Goal: Answer question/provide support: Share knowledge or assist other users

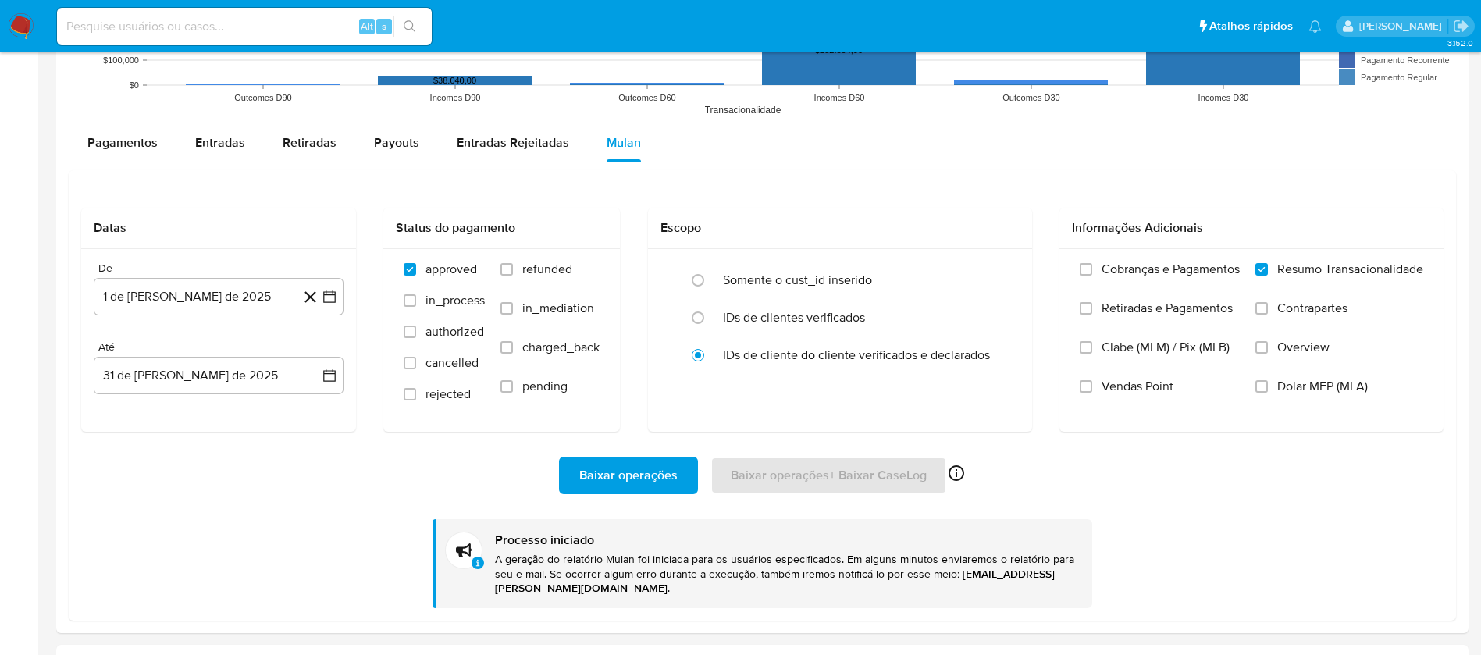
scroll to position [660, 0]
click at [25, 28] on img at bounding box center [21, 26] width 27 height 27
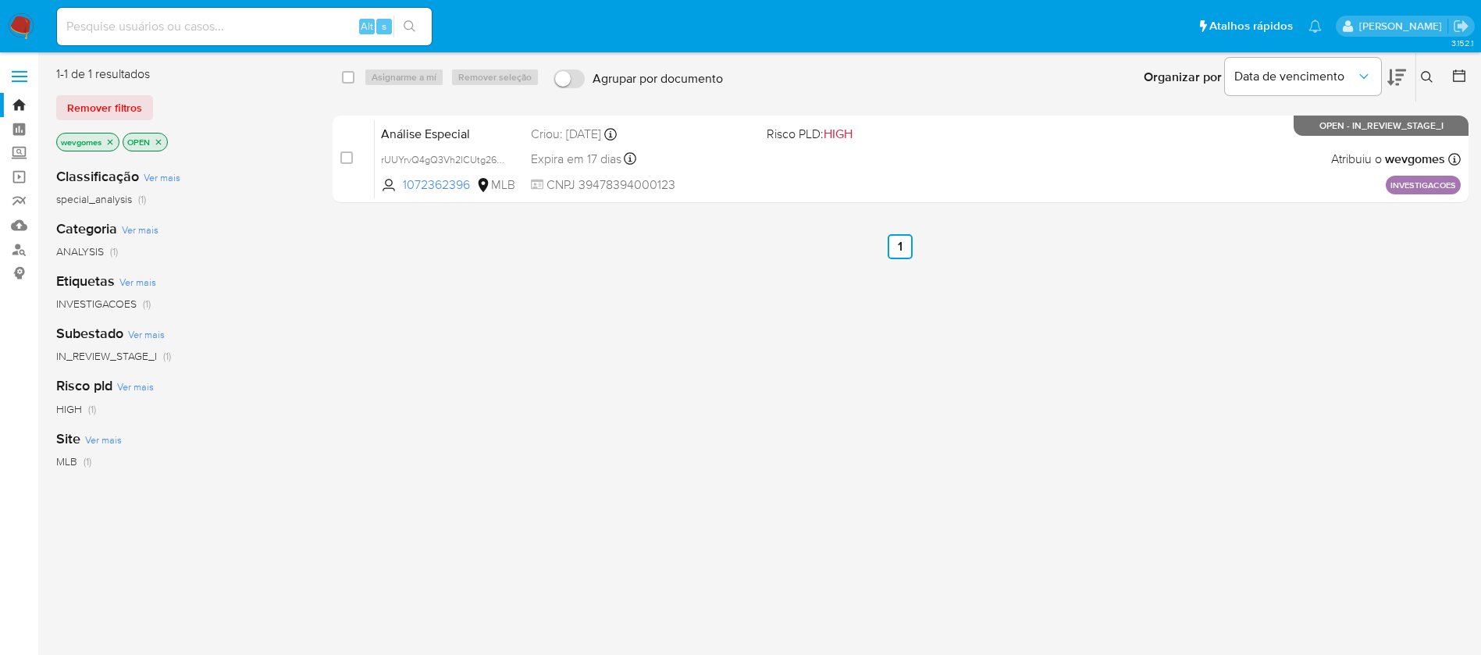
click at [193, 45] on div "Alt s" at bounding box center [244, 27] width 375 height 44
click at [174, 29] on input at bounding box center [244, 26] width 375 height 20
paste input "e5sCCjMblIcQZp06AOGPhNsr"
type input "e5sCCjMblIcQZp06AOGPhNsr"
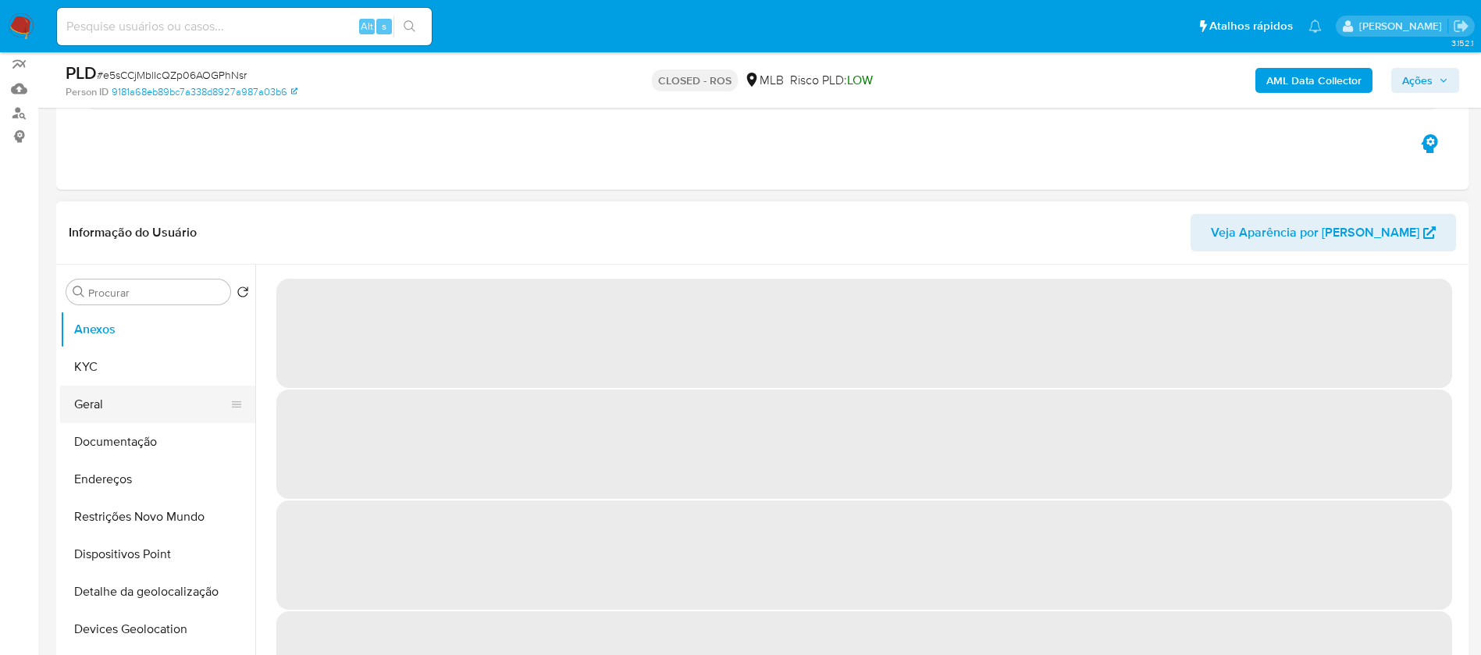
scroll to position [156, 0]
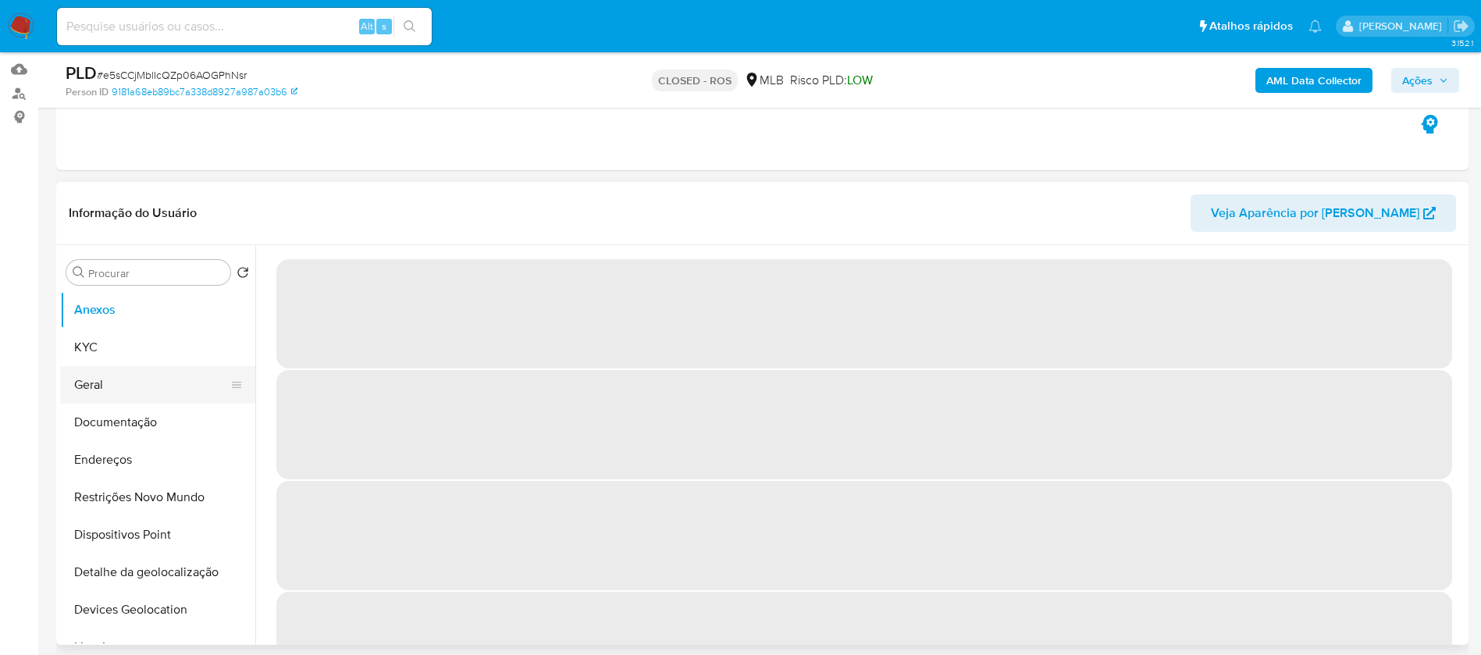
select select "10"
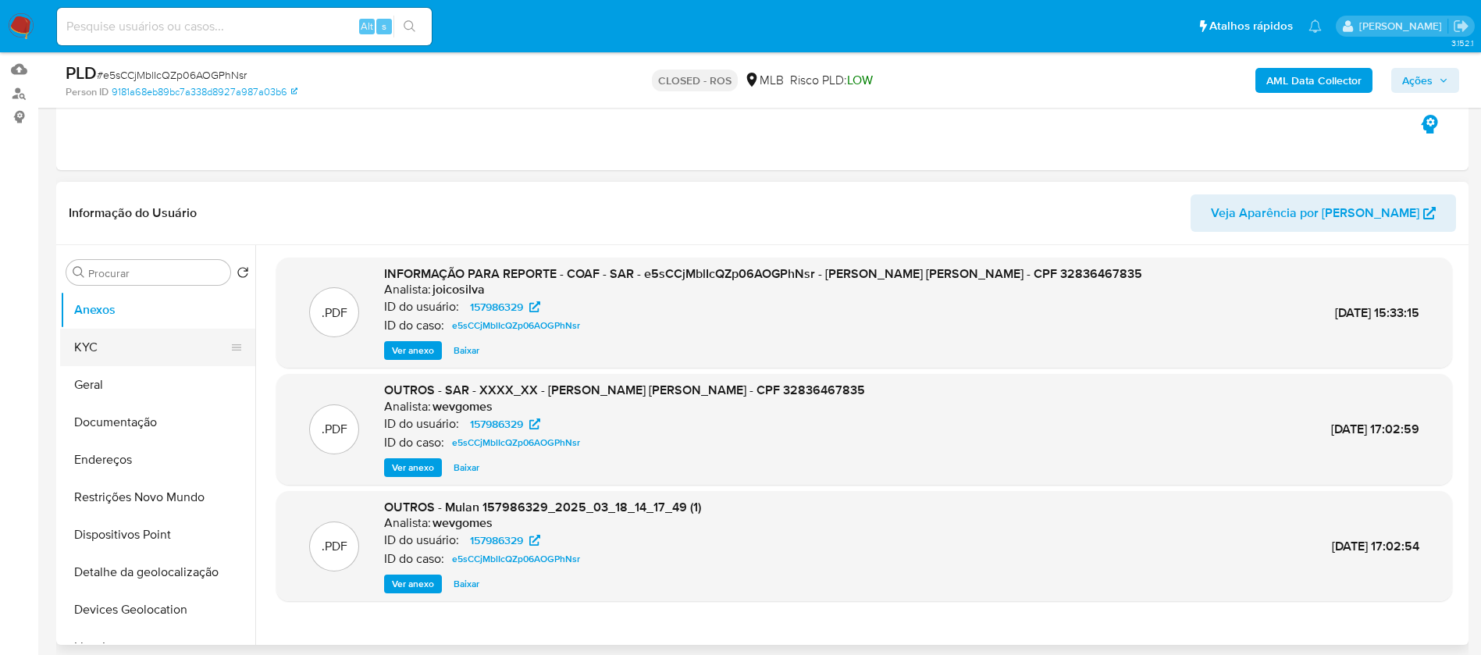
click at [112, 357] on button "KYC" at bounding box center [151, 347] width 183 height 37
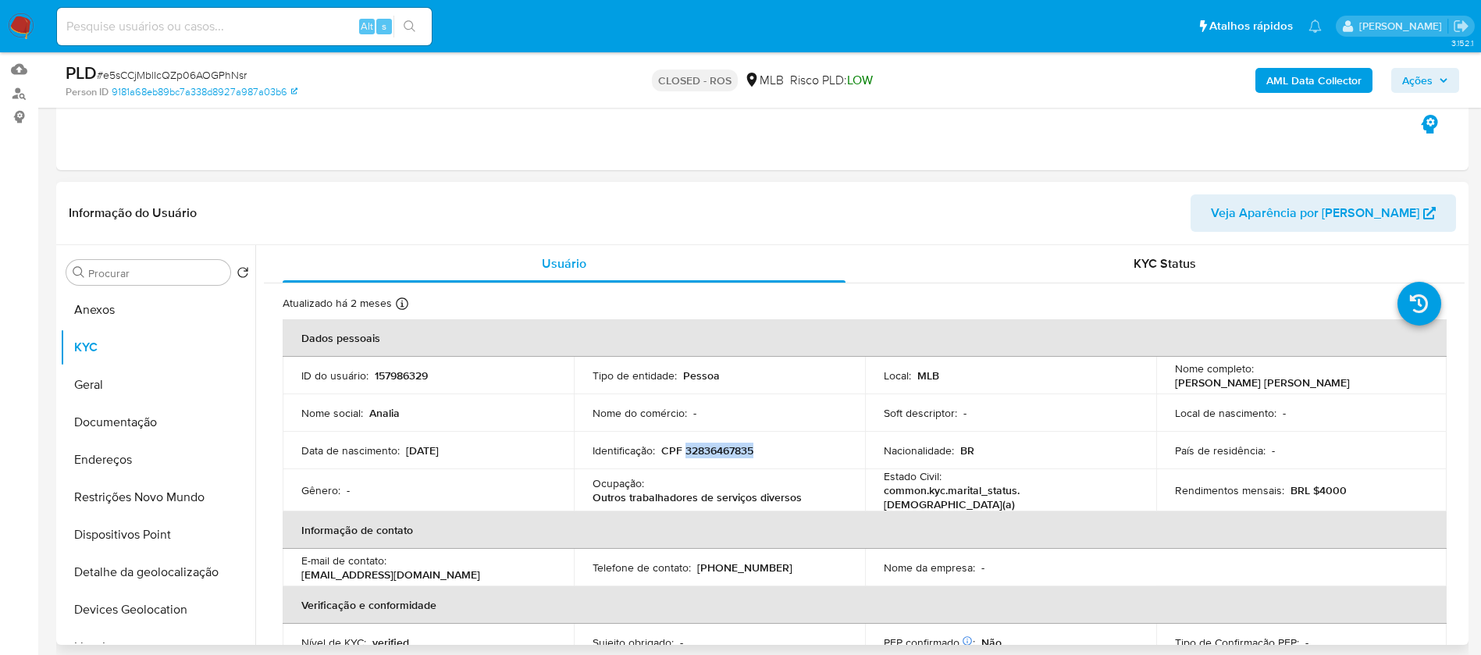
drag, startPoint x: 685, startPoint y: 450, endPoint x: 753, endPoint y: 450, distance: 68.7
click at [753, 450] on div "Identificação : CPF 32836467835" at bounding box center [720, 450] width 254 height 14
copy p "32836467835"
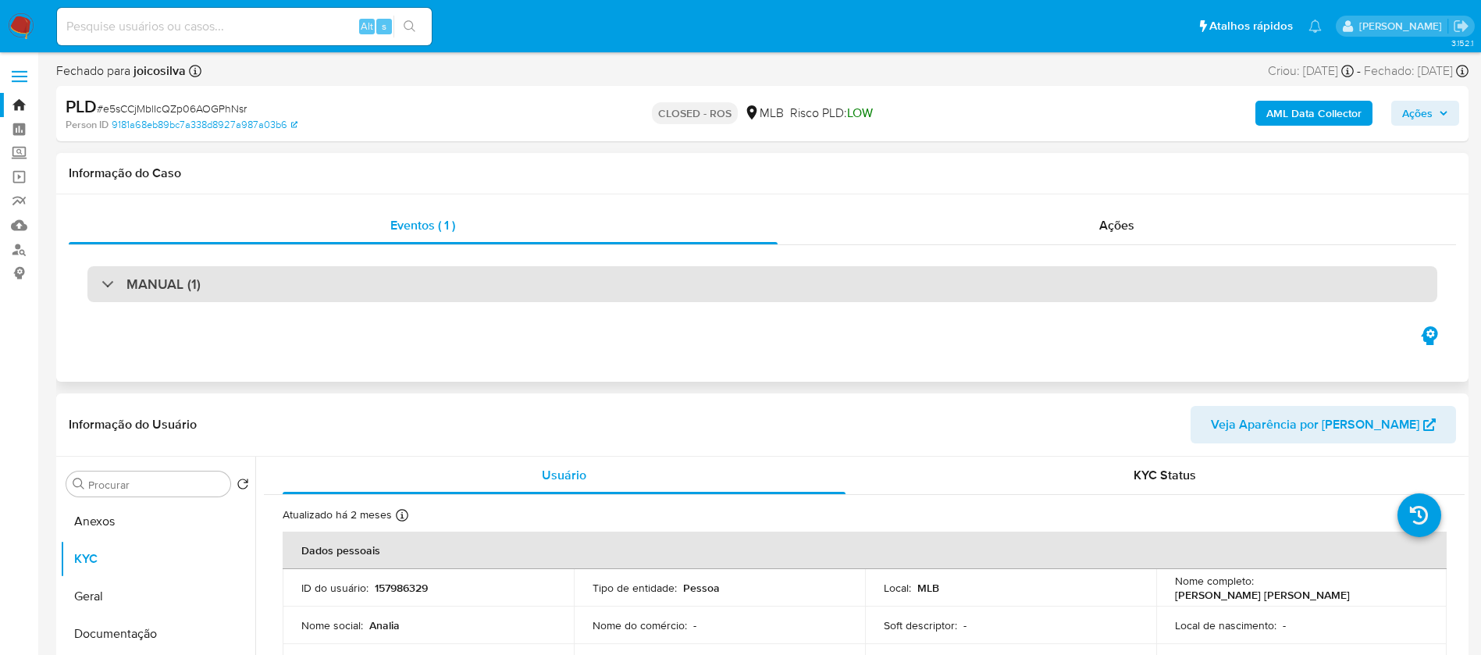
click at [747, 291] on div "MANUAL (1)" at bounding box center [762, 284] width 1350 height 36
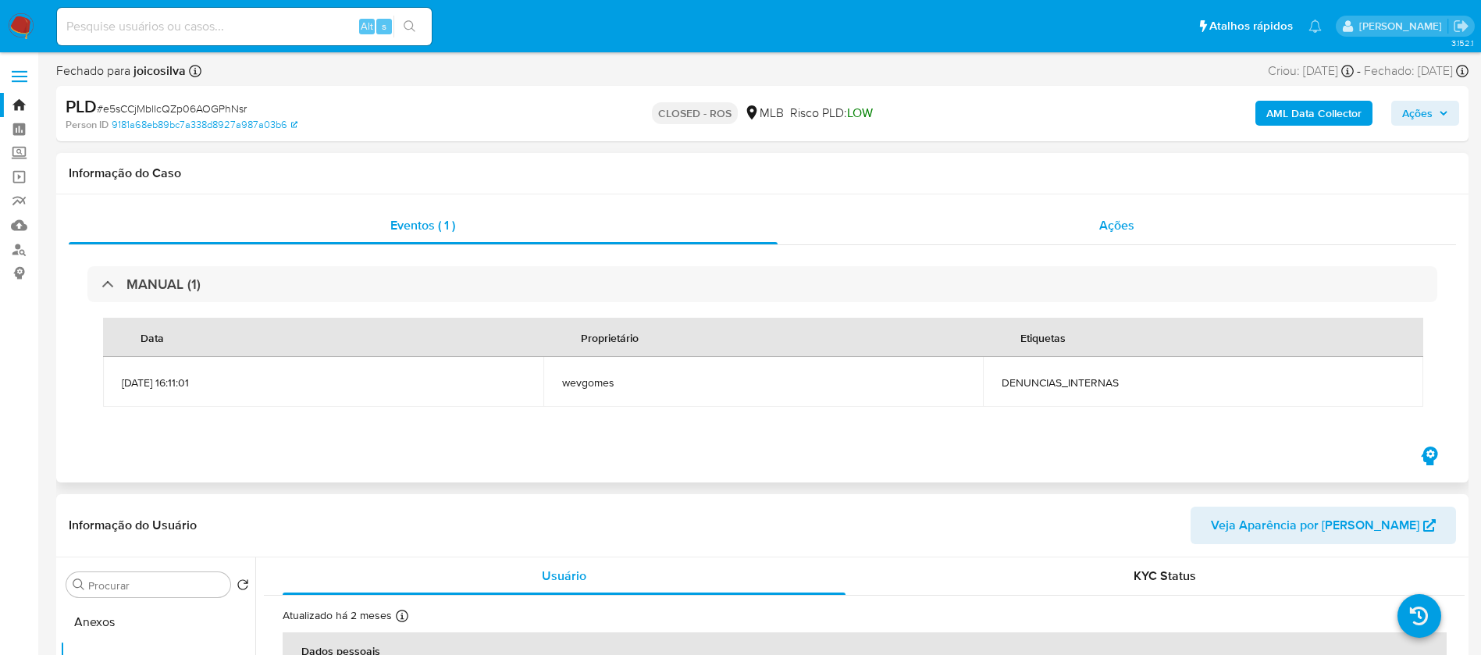
click at [1076, 226] on div "Ações" at bounding box center [1117, 225] width 679 height 37
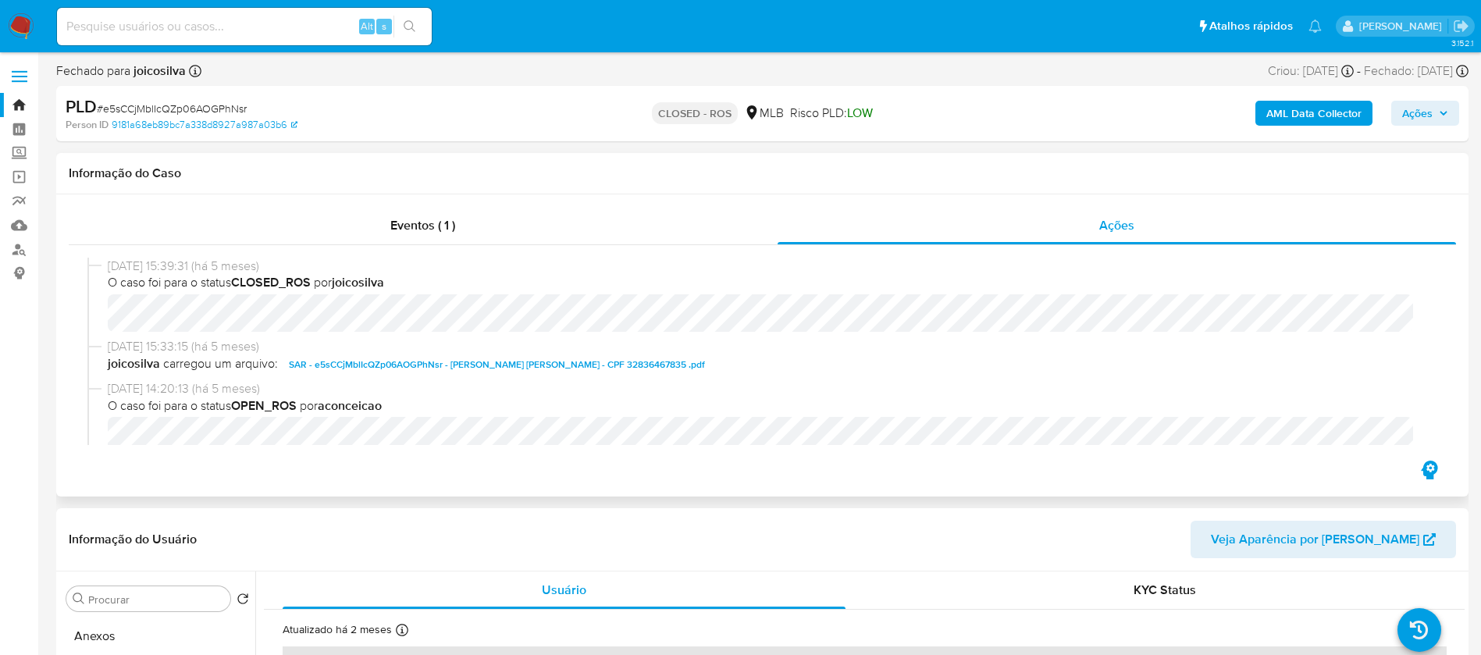
click at [490, 372] on span "SAR - e5sCCjMblIcQZp06AOGPhNsr - ANALIA BAIA DE MENDONCA - CPF 32836467835 .pdf" at bounding box center [497, 364] width 416 height 19
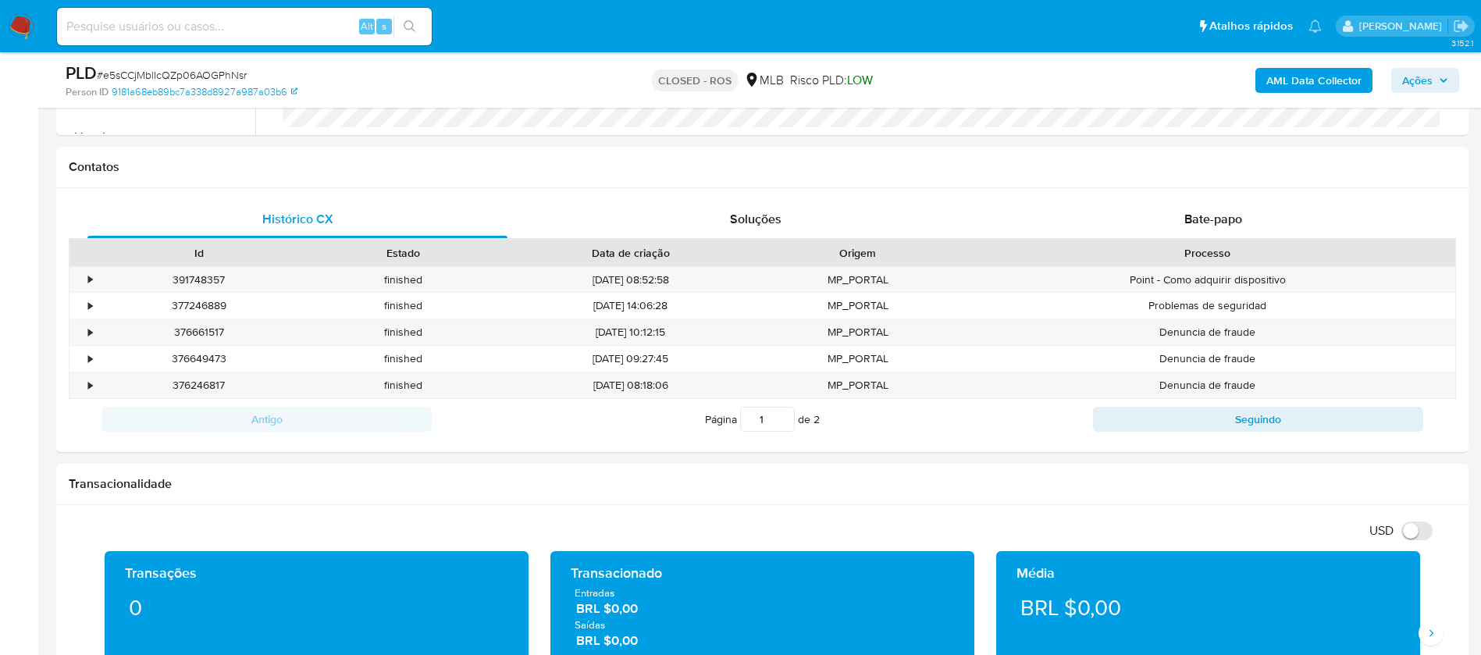
scroll to position [625, 0]
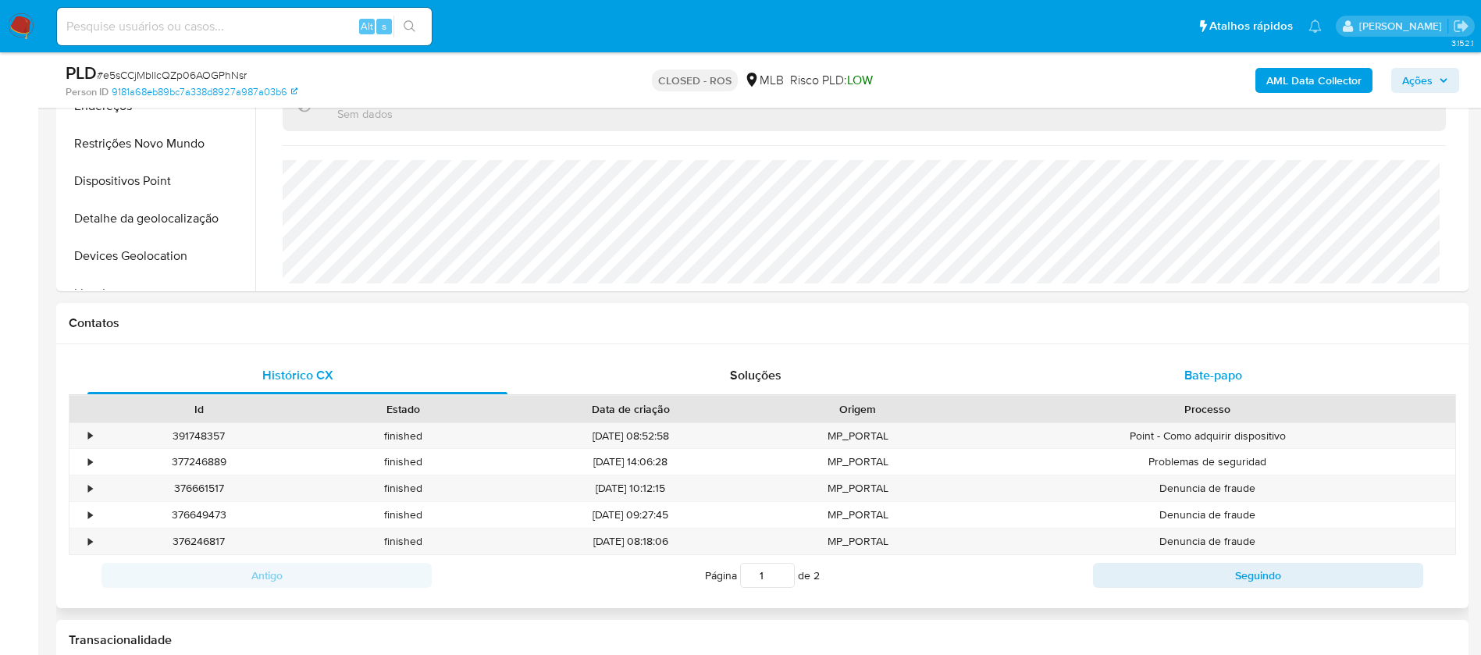
click at [1109, 379] on div "Bate-papo" at bounding box center [1213, 375] width 420 height 37
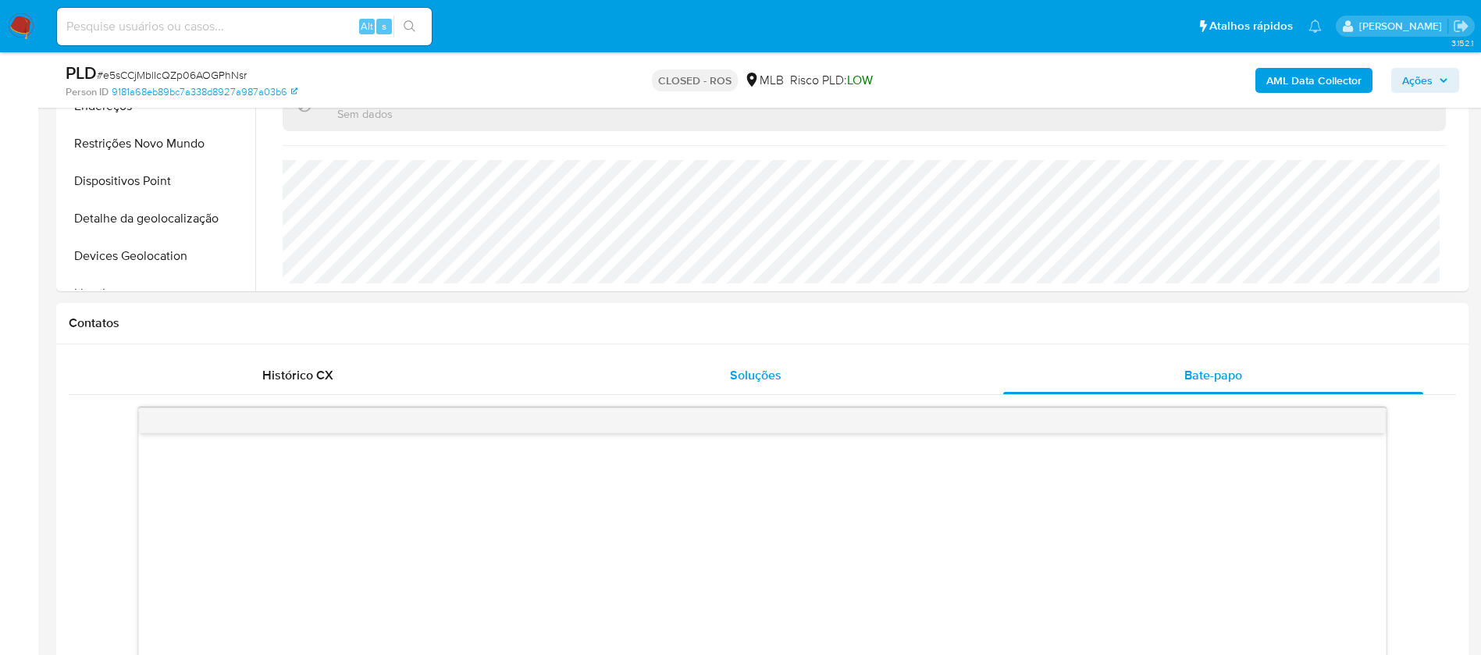
click at [748, 369] on span "Soluções" at bounding box center [756, 375] width 52 height 18
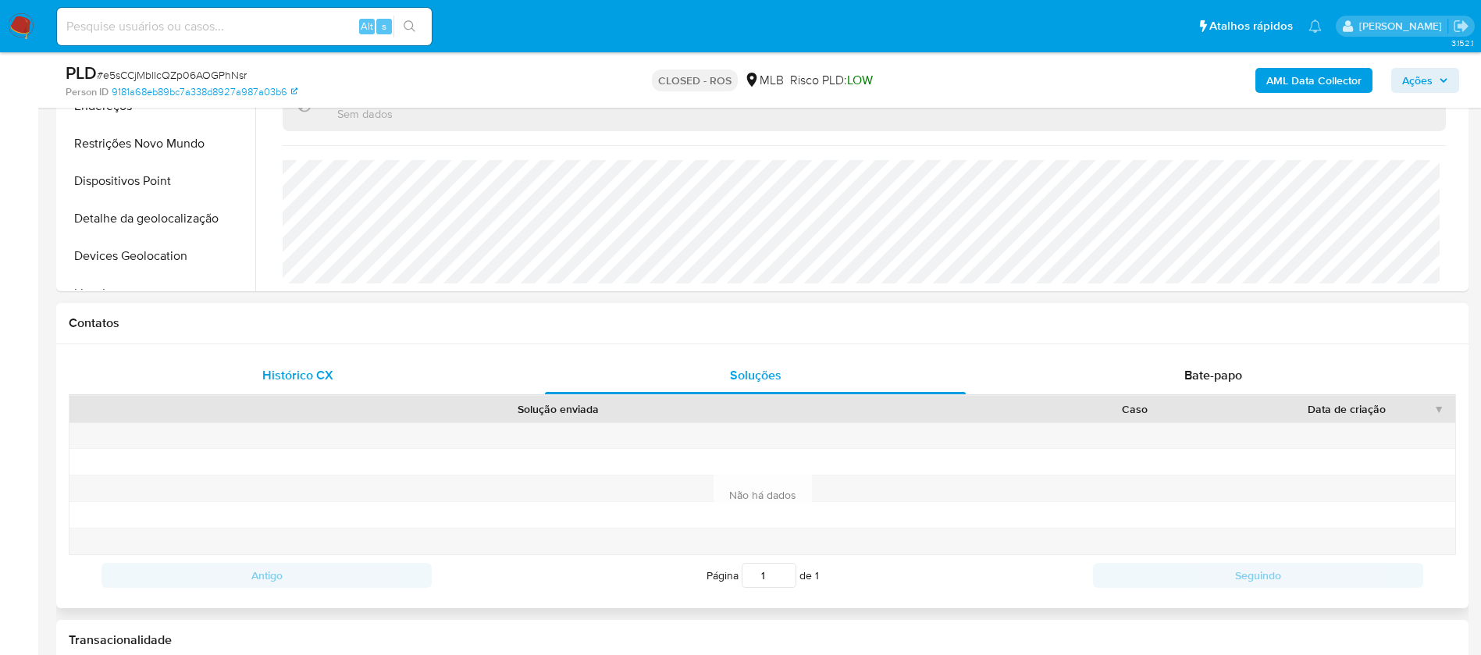
click at [277, 384] on div "Histórico CX" at bounding box center [297, 375] width 420 height 37
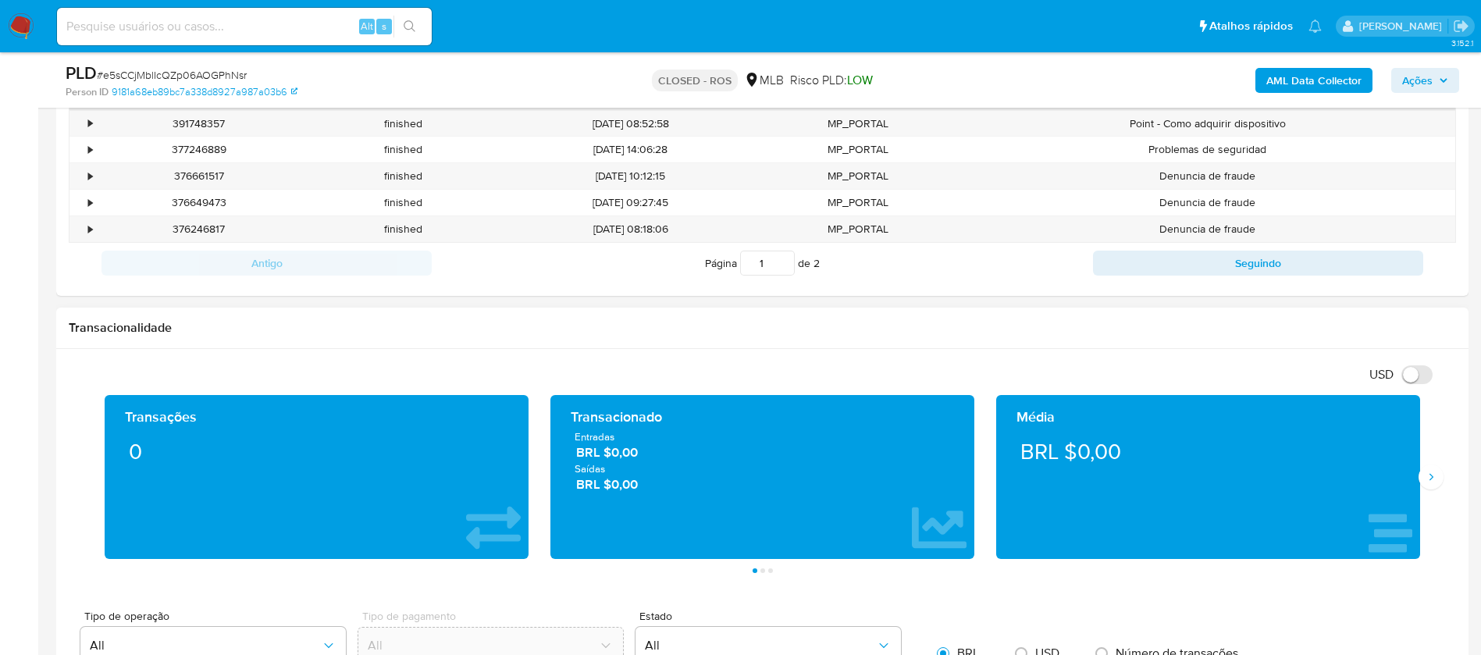
scroll to position [781, 0]
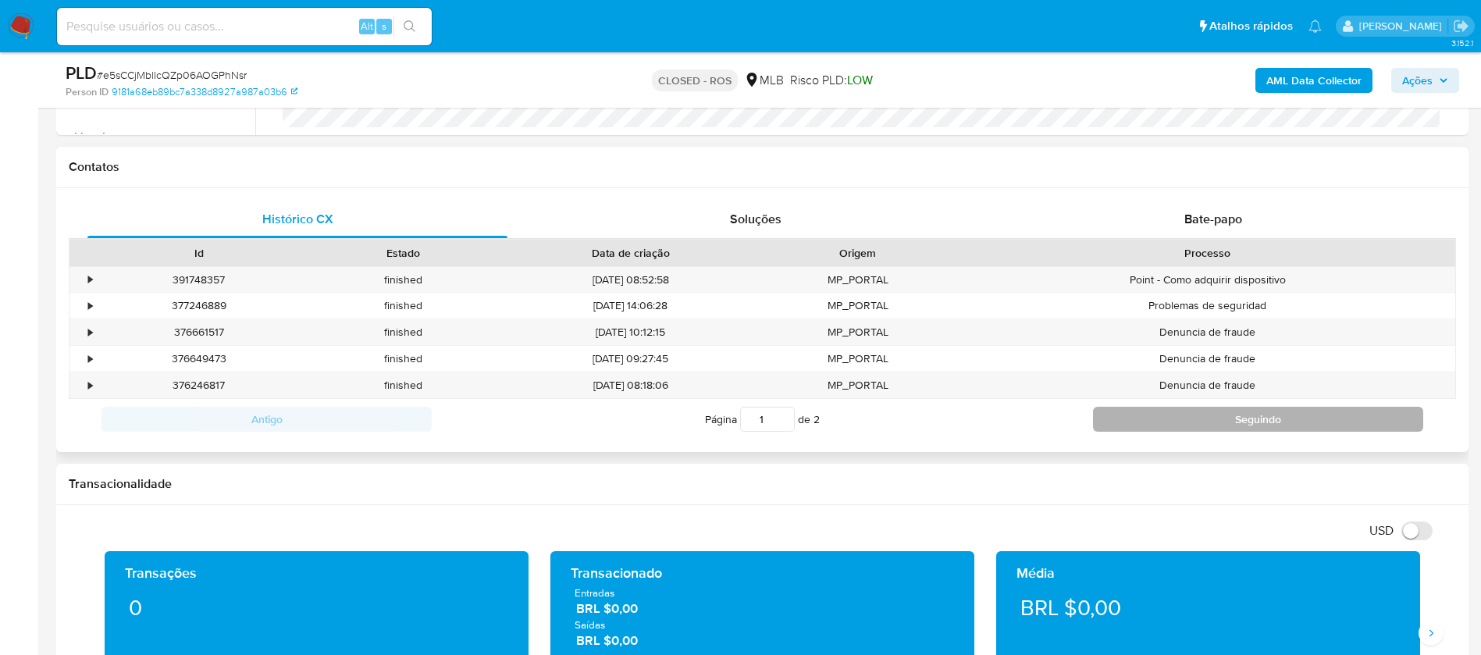
click at [1124, 418] on button "Seguindo" at bounding box center [1258, 419] width 330 height 25
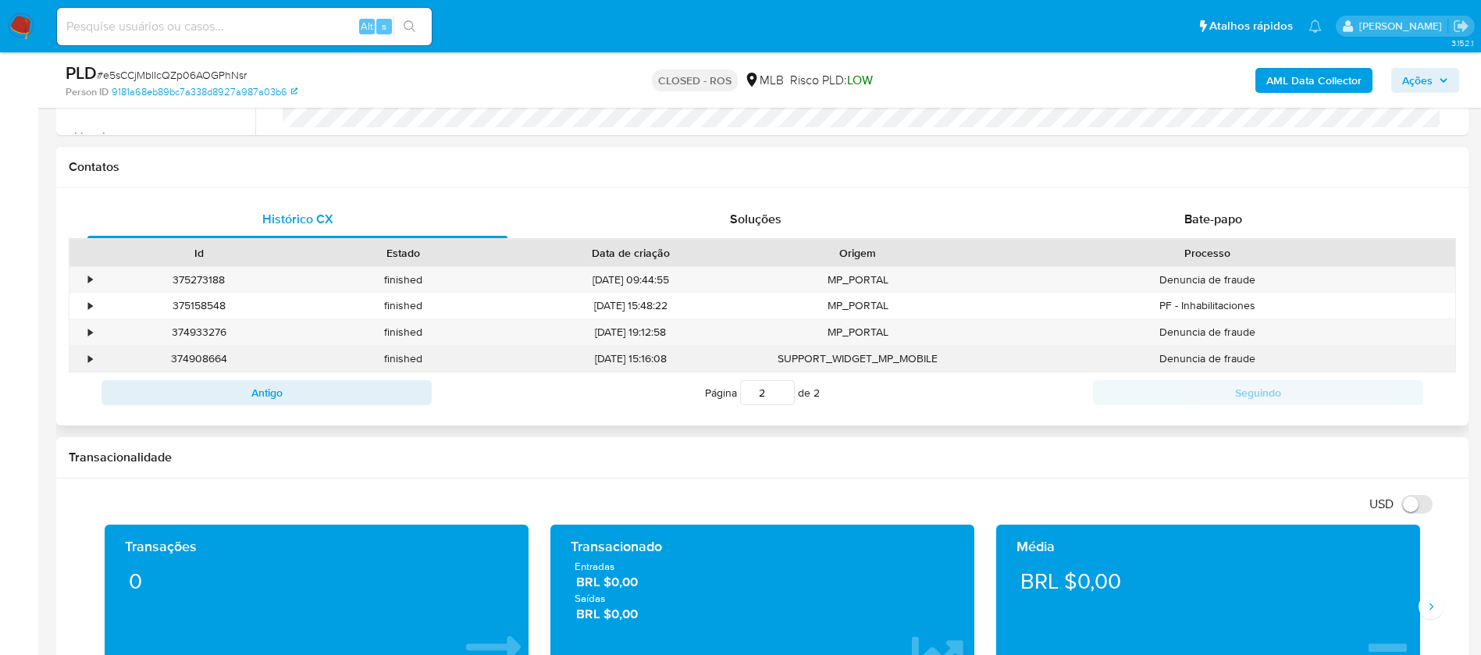
click at [87, 356] on div "•" at bounding box center [82, 359] width 27 height 26
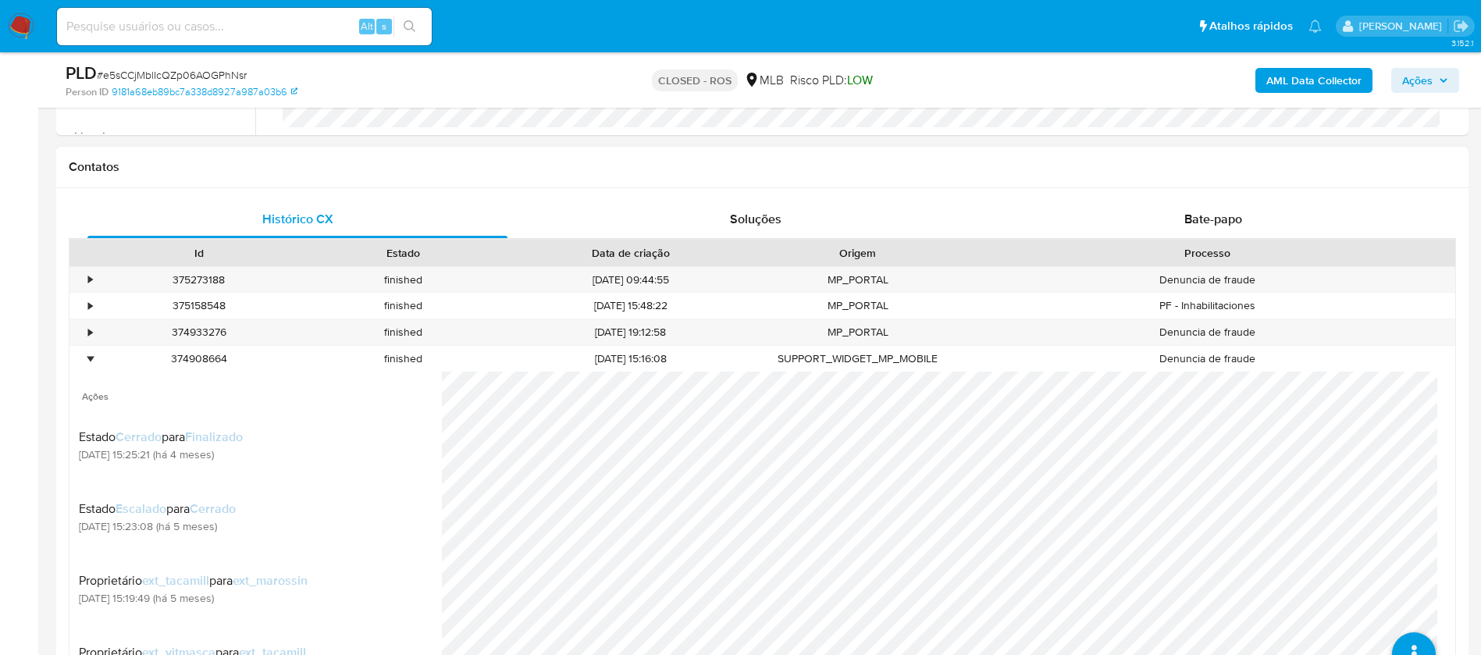
scroll to position [0, 0]
click at [89, 333] on div "•" at bounding box center [90, 332] width 4 height 15
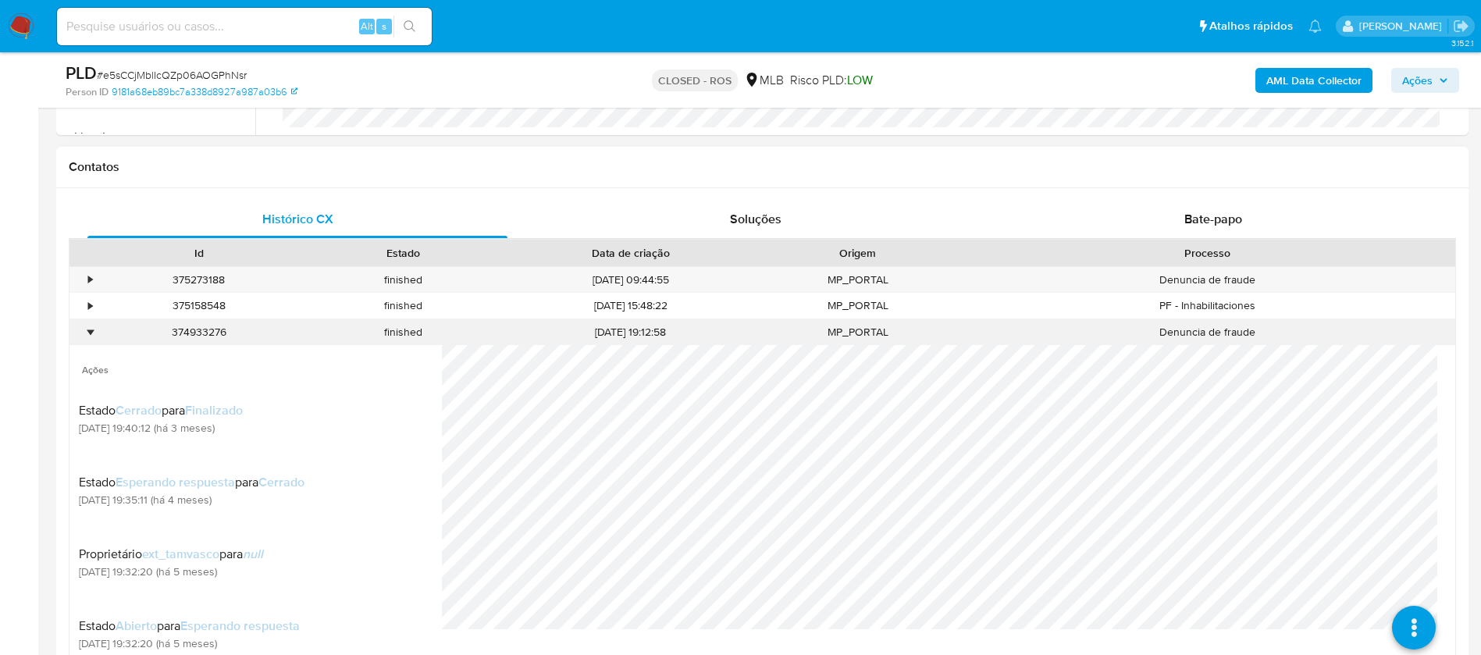
click at [81, 337] on div "•" at bounding box center [82, 332] width 27 height 26
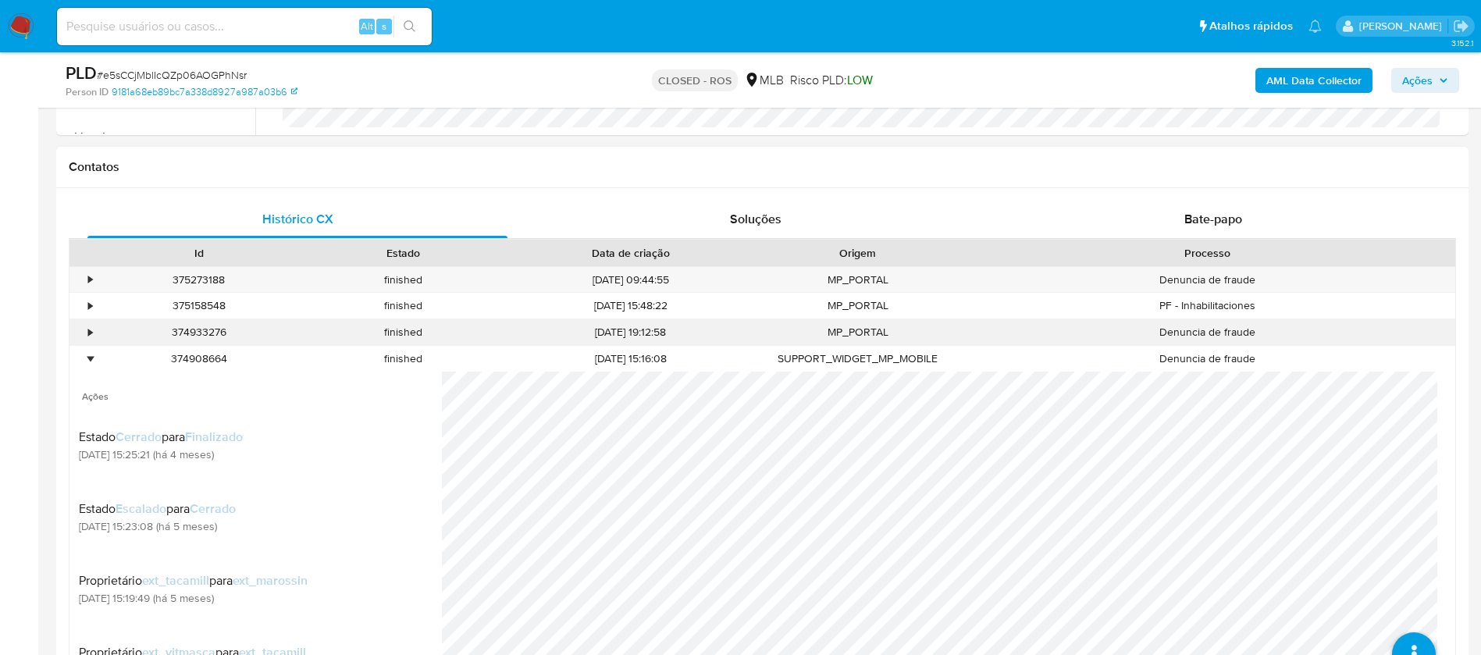
click at [84, 337] on div "•" at bounding box center [82, 332] width 27 height 26
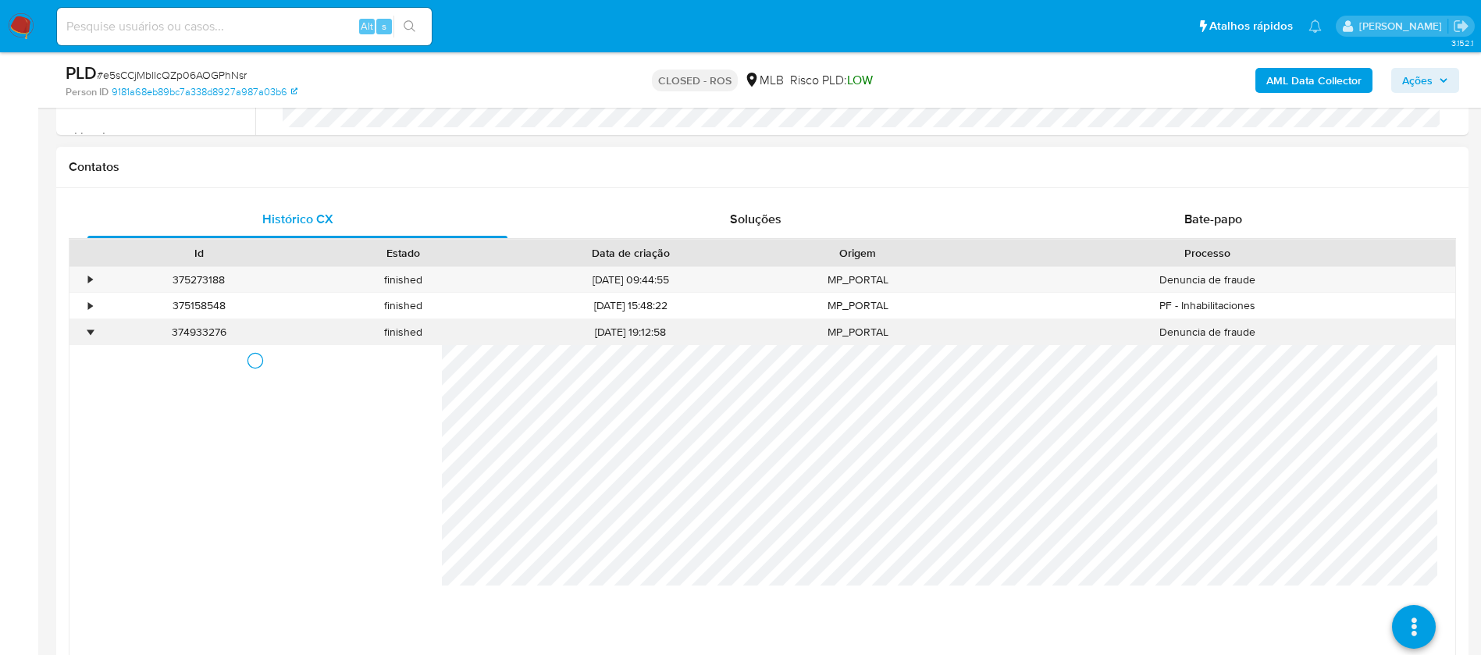
click at [88, 331] on div "•" at bounding box center [90, 332] width 4 height 15
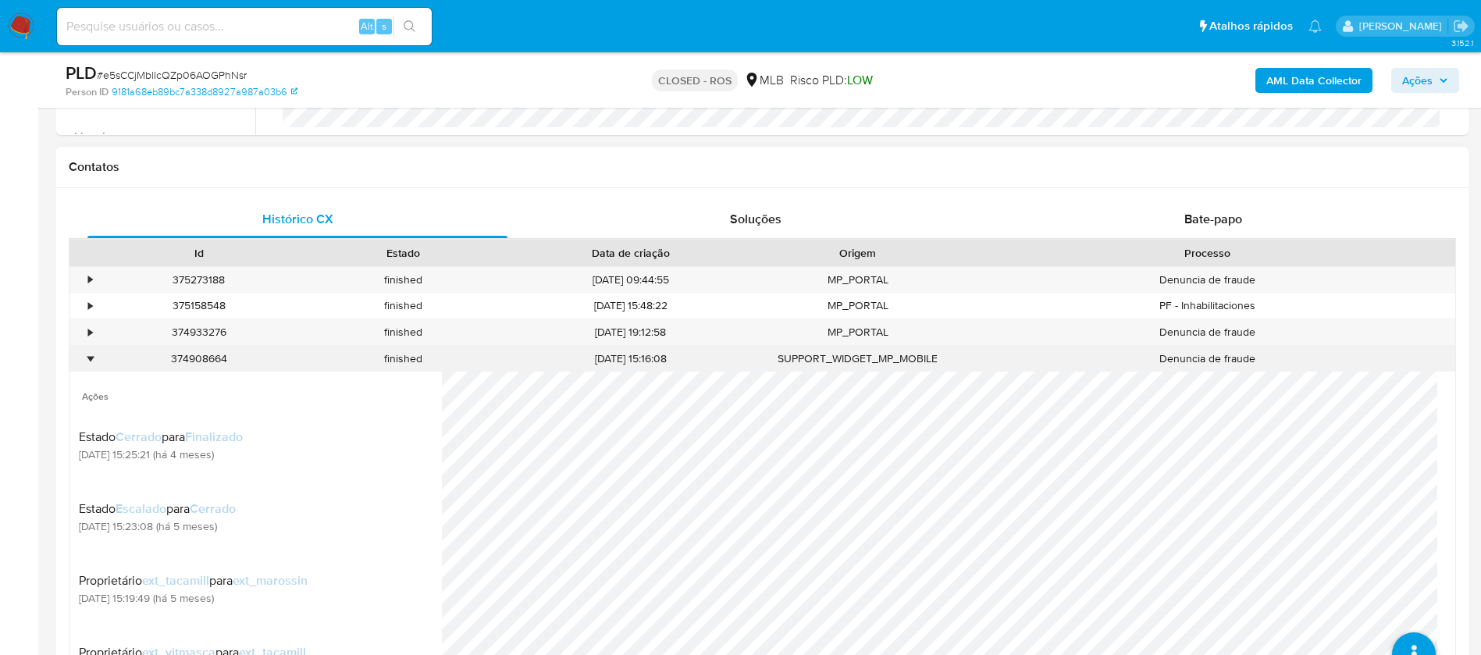
click at [95, 358] on div "•" at bounding box center [82, 359] width 27 height 26
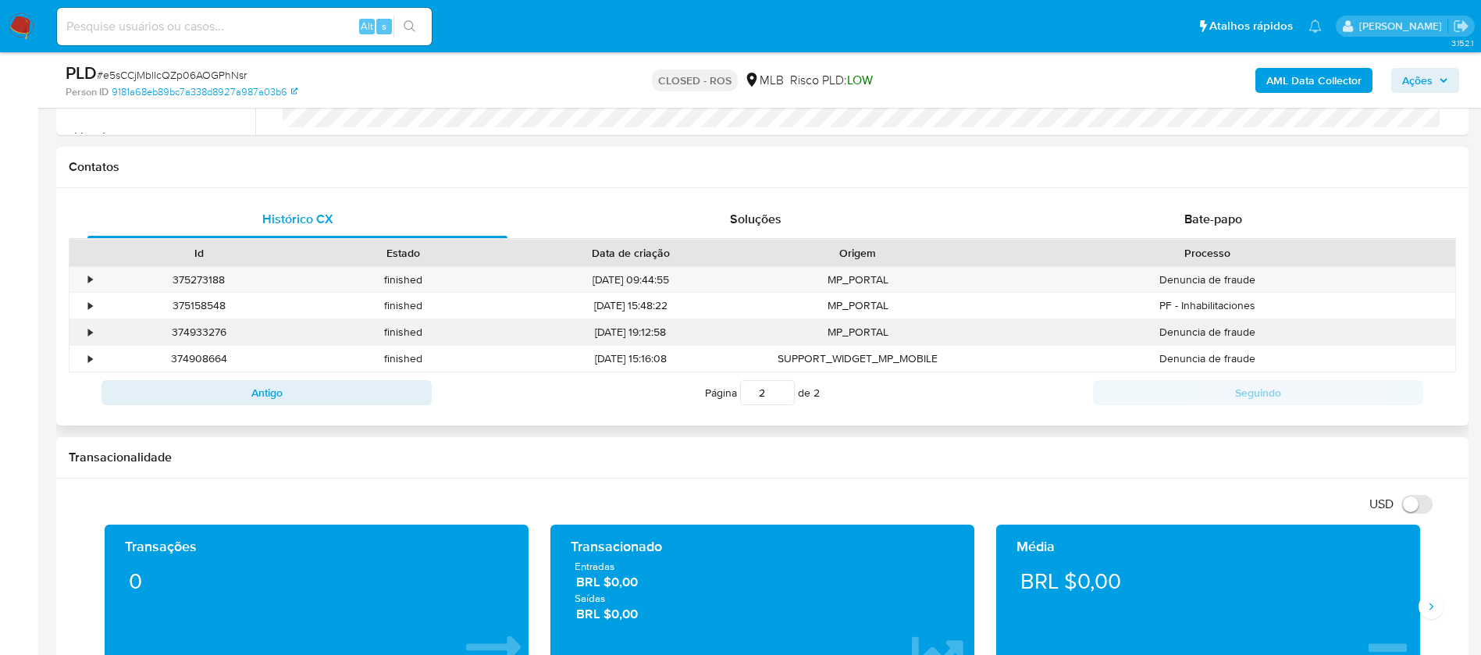
click at [85, 328] on div "•" at bounding box center [82, 332] width 27 height 26
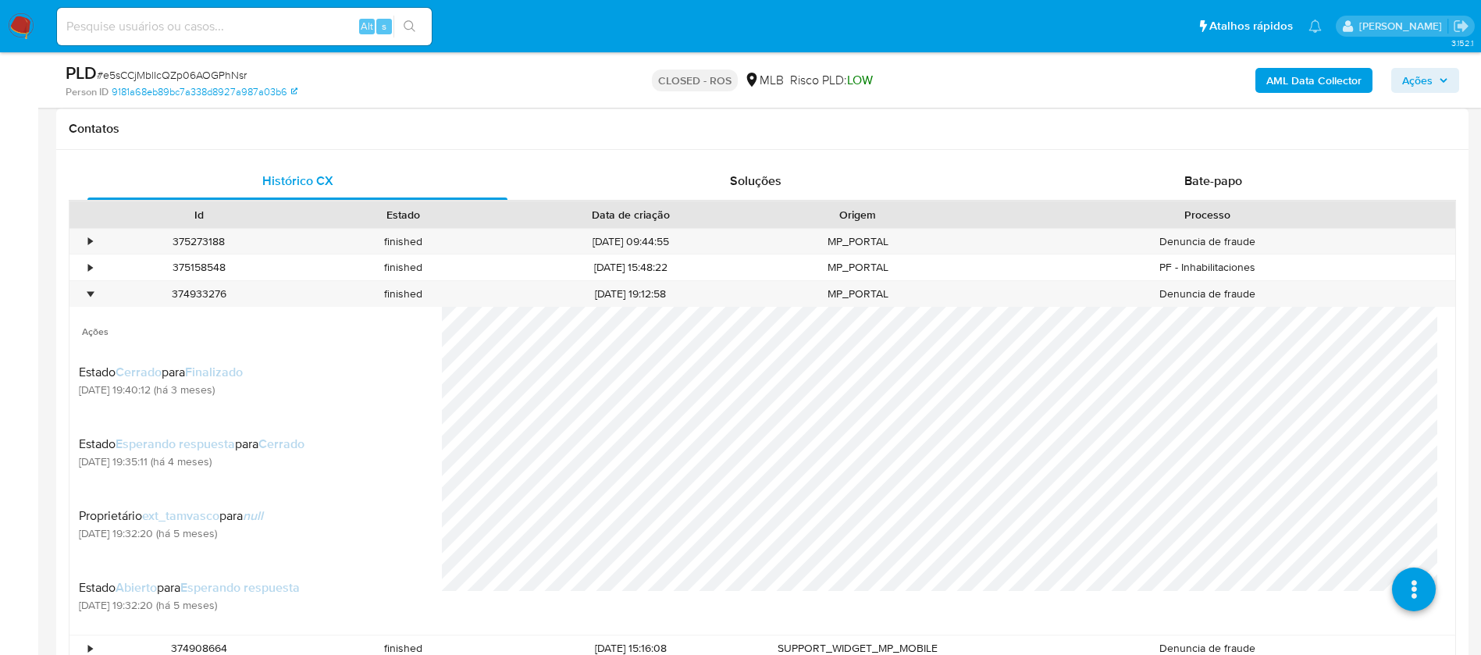
scroll to position [781, 0]
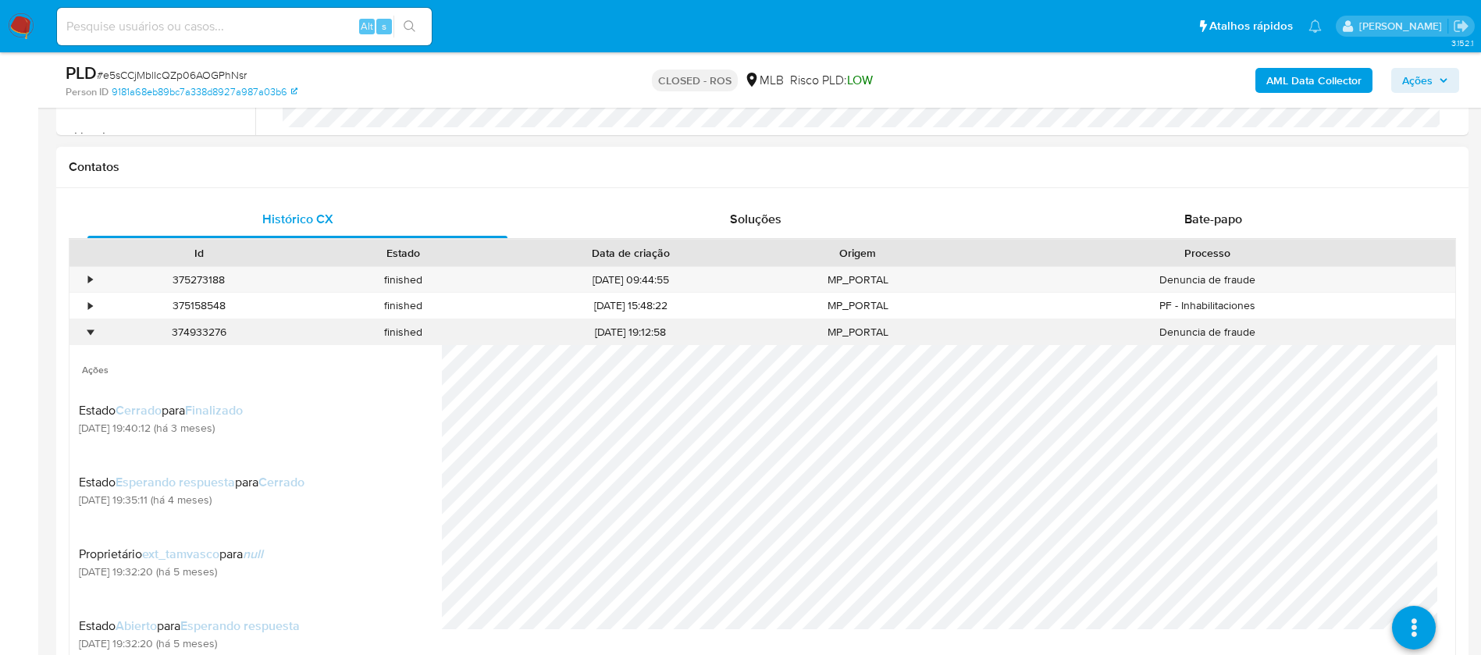
click at [95, 327] on div "•" at bounding box center [82, 332] width 27 height 26
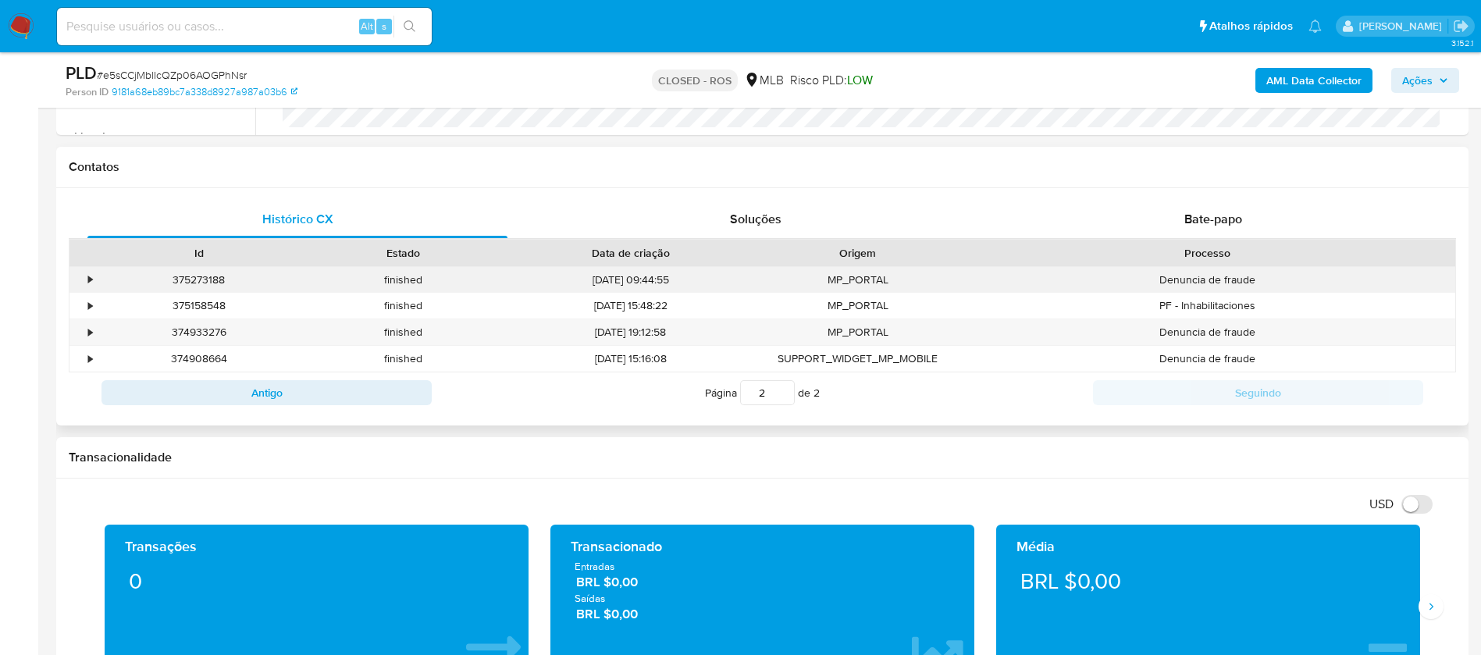
click at [85, 278] on div "•" at bounding box center [82, 280] width 27 height 26
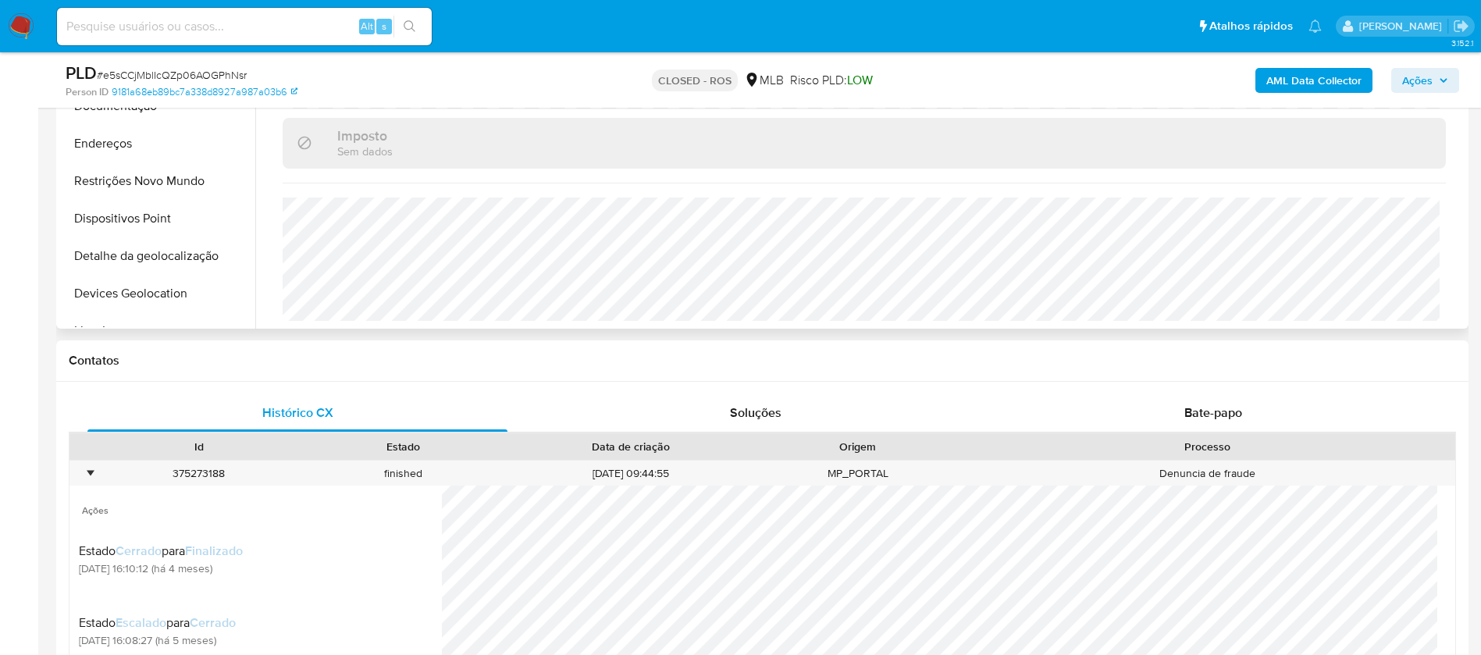
scroll to position [625, 0]
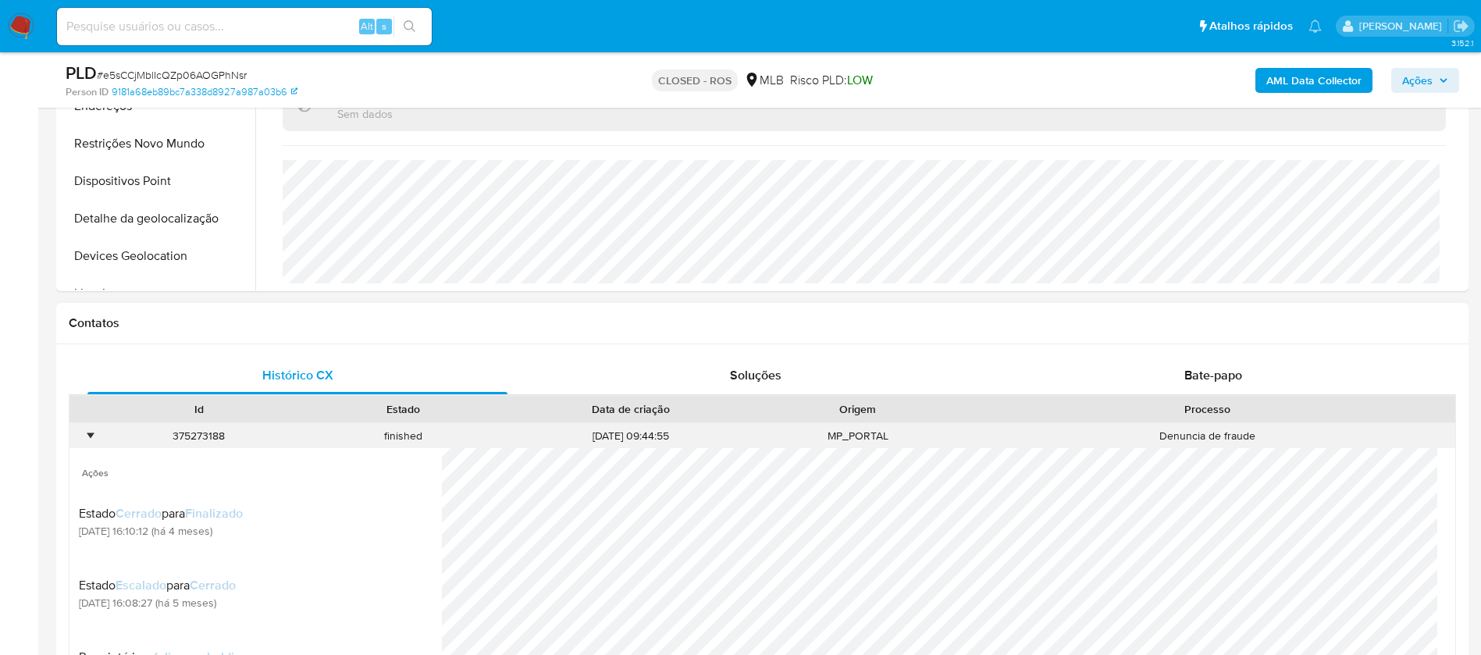
click at [87, 439] on div "•" at bounding box center [82, 436] width 27 height 26
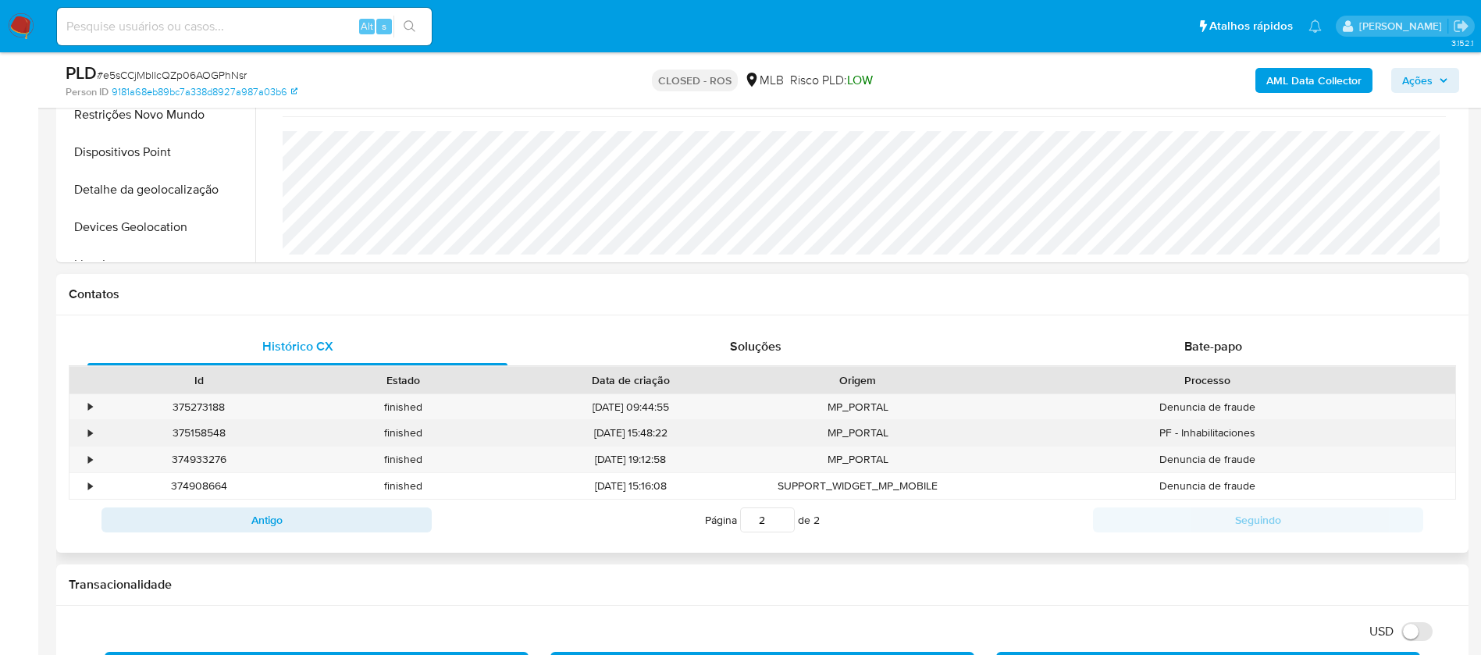
scroll to position [781, 0]
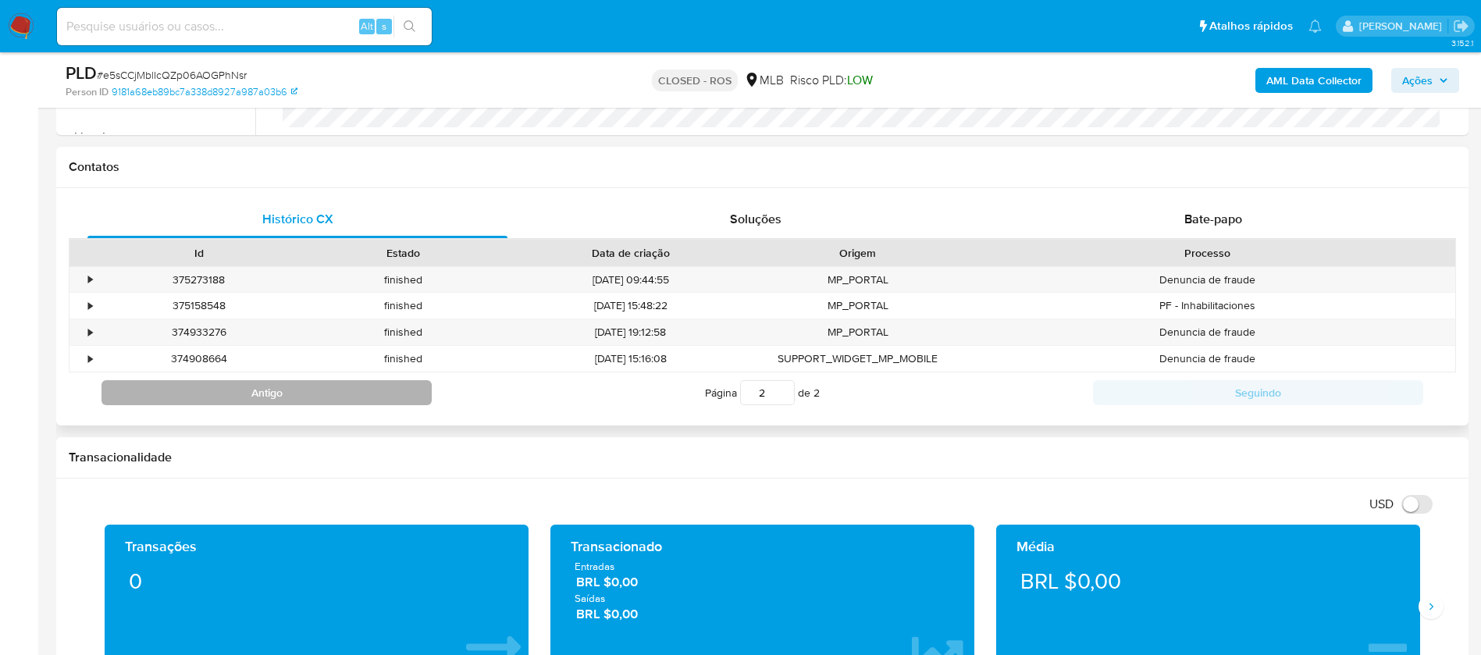
click at [345, 402] on button "Antigo" at bounding box center [266, 392] width 330 height 25
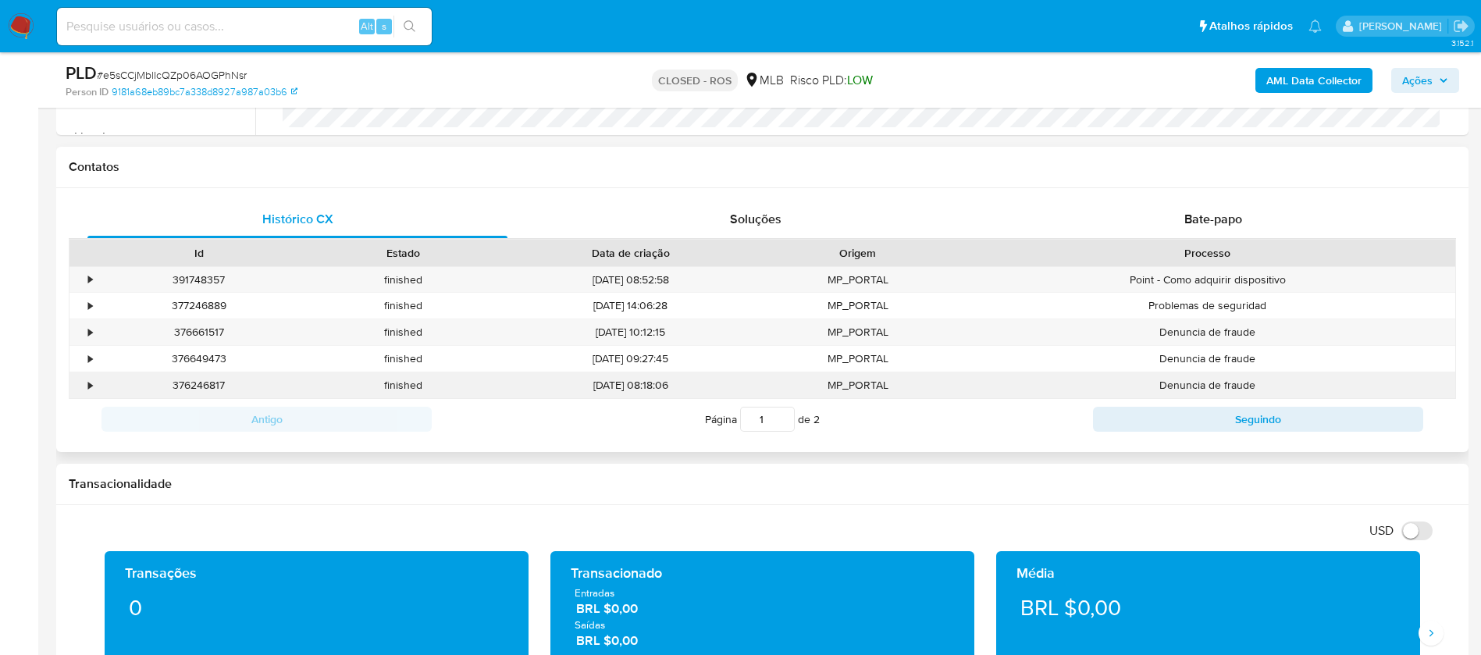
click at [84, 389] on div "•" at bounding box center [82, 385] width 27 height 26
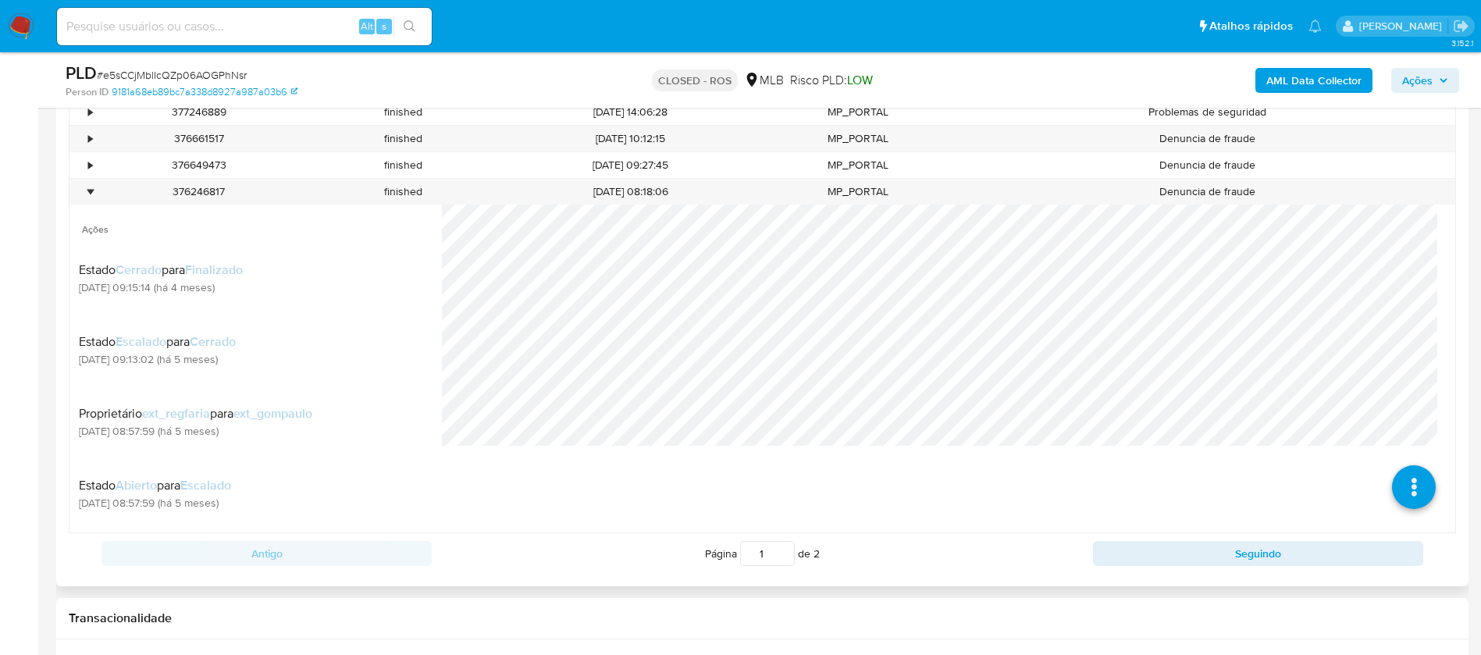
scroll to position [937, 0]
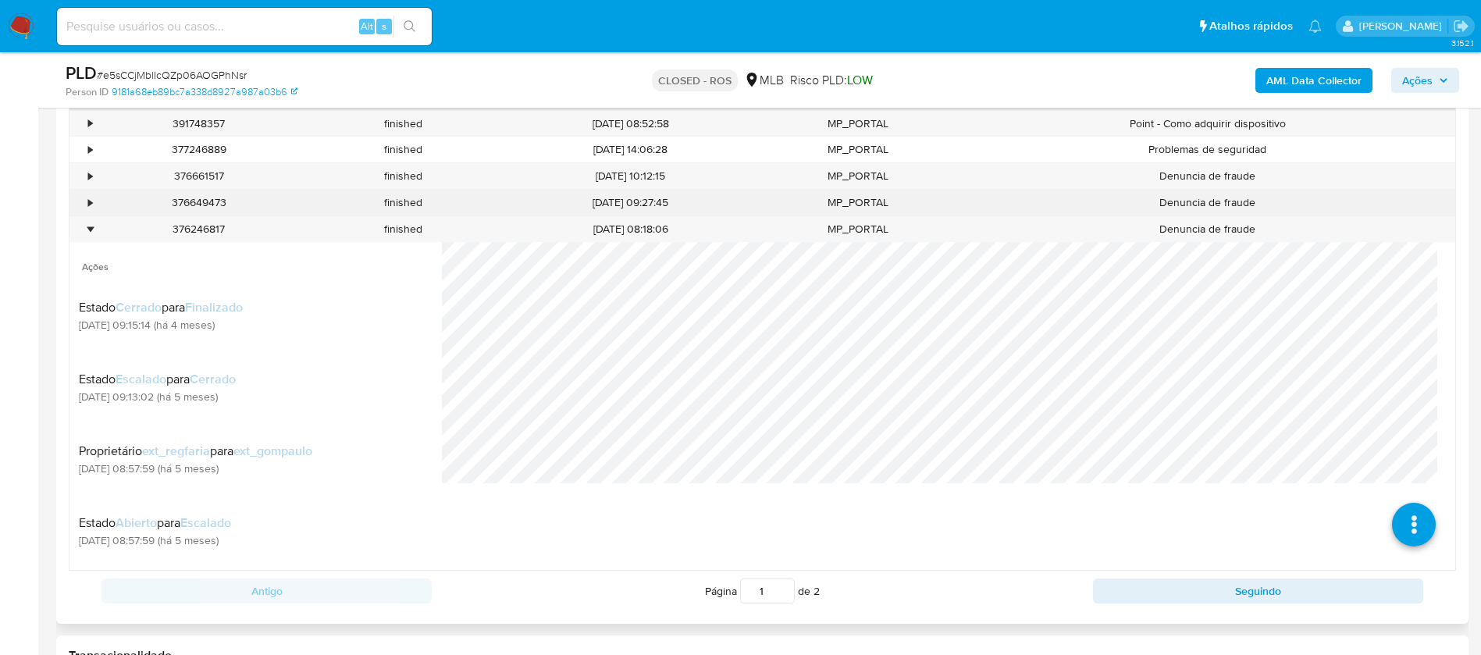
click at [82, 206] on div "•" at bounding box center [82, 203] width 27 height 26
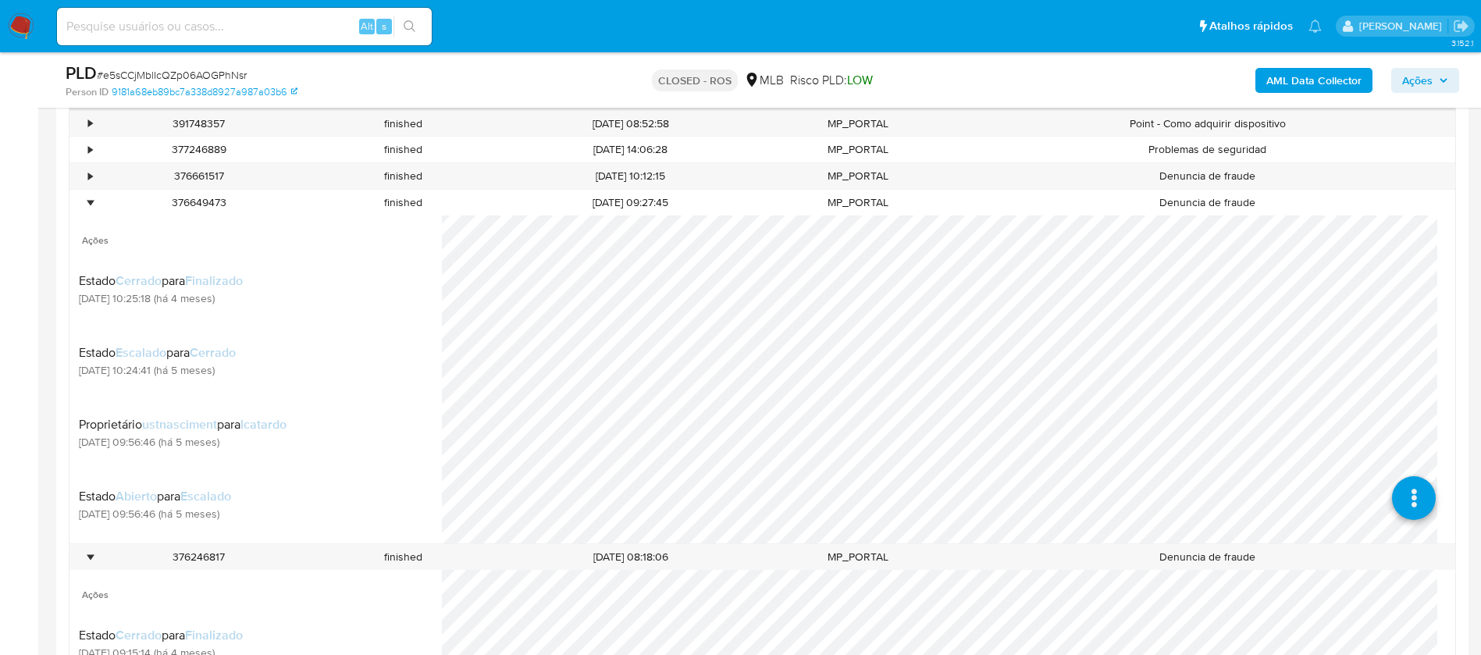
scroll to position [90, 0]
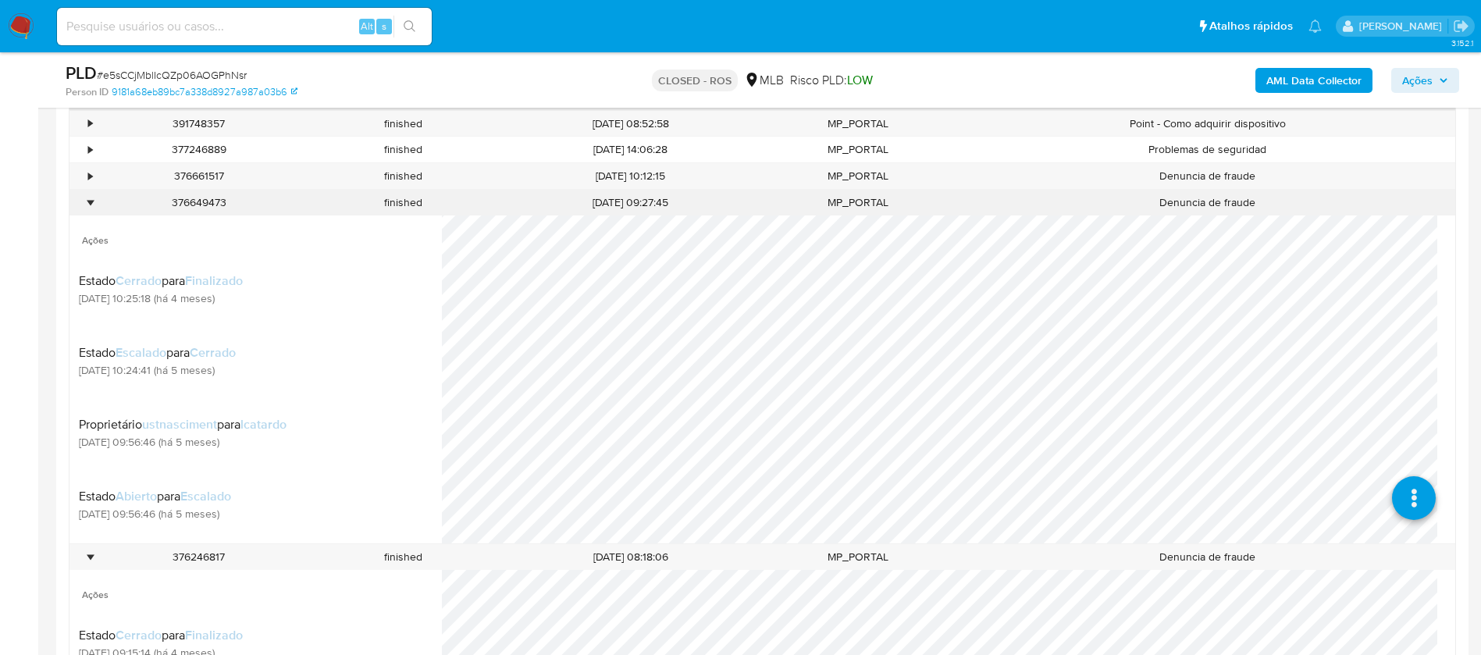
click at [90, 201] on div "•" at bounding box center [90, 202] width 4 height 15
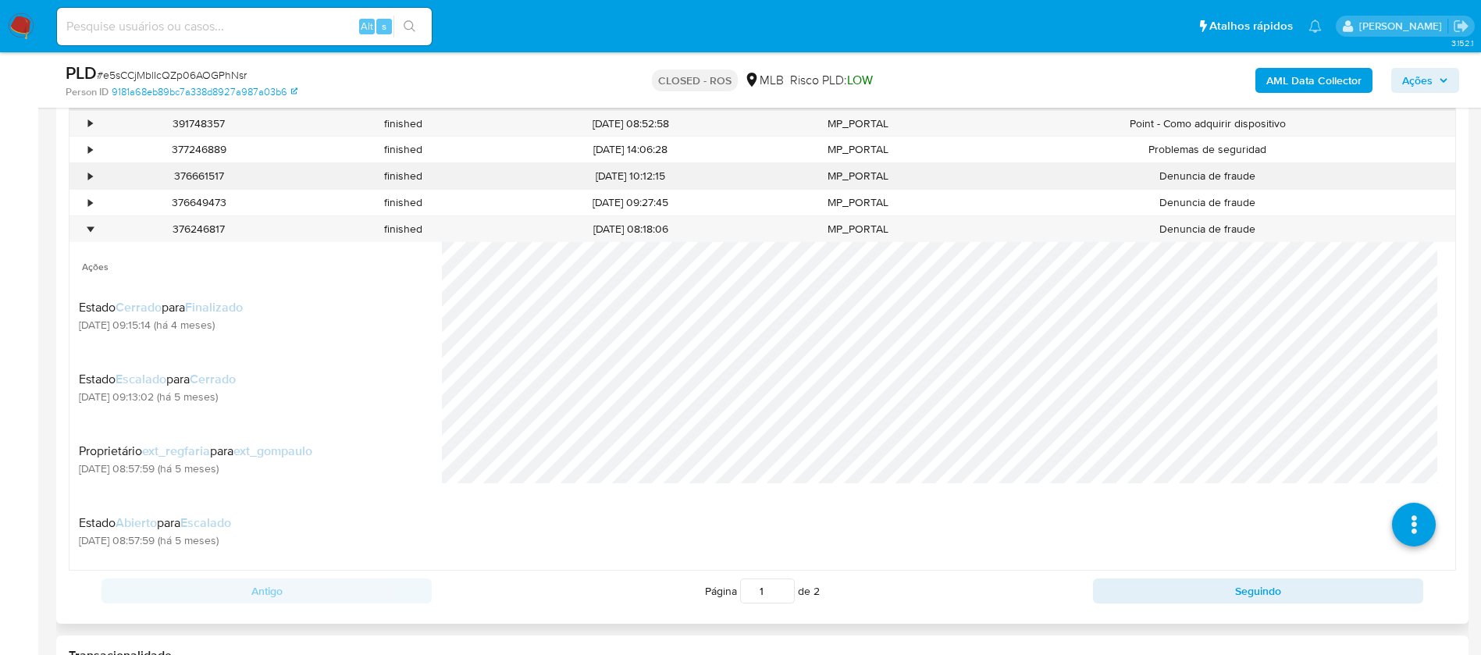
click at [84, 180] on div "•" at bounding box center [82, 176] width 27 height 26
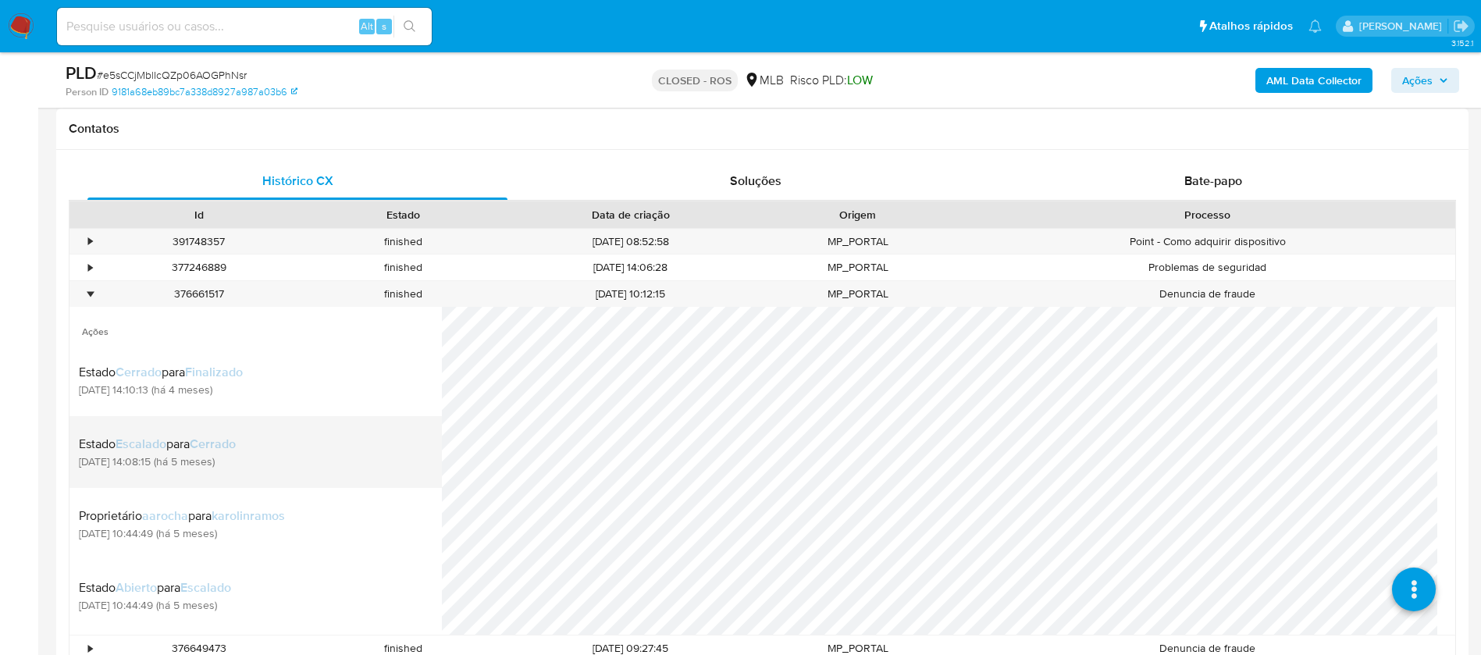
scroll to position [781, 0]
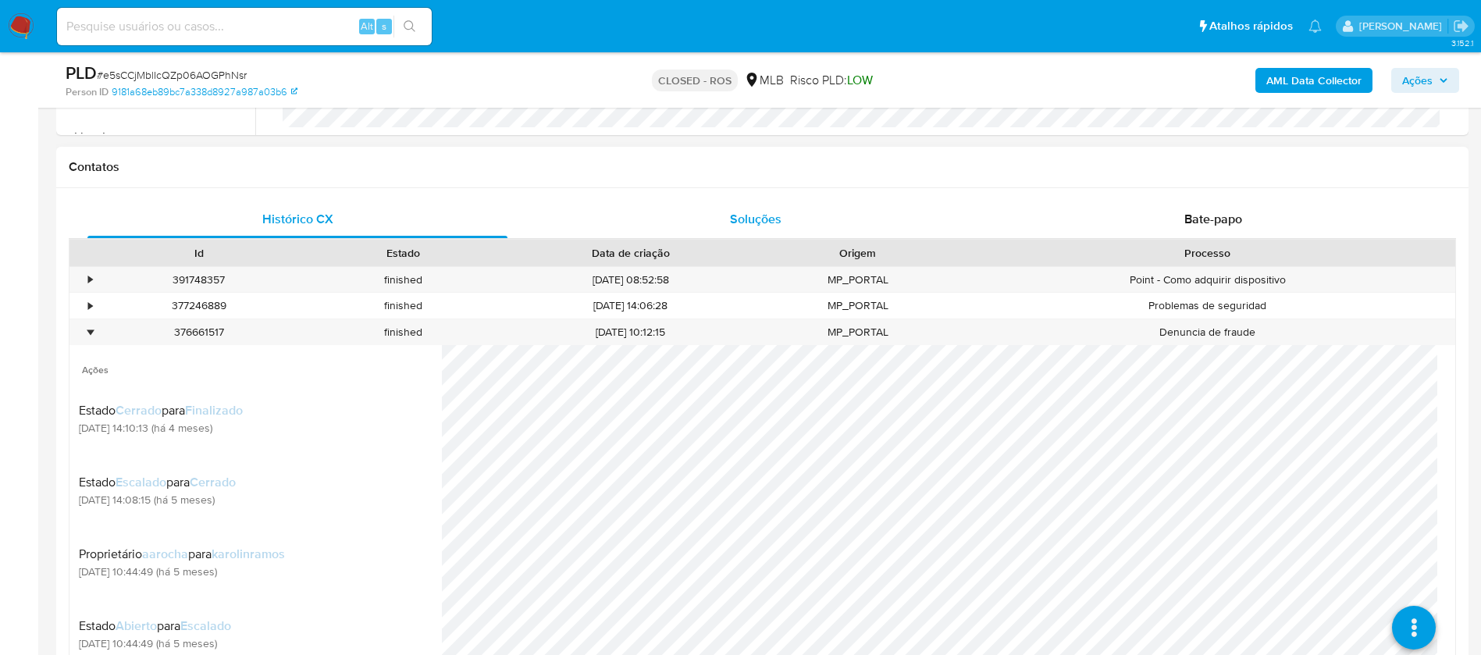
click at [628, 222] on div "Soluções" at bounding box center [755, 219] width 420 height 37
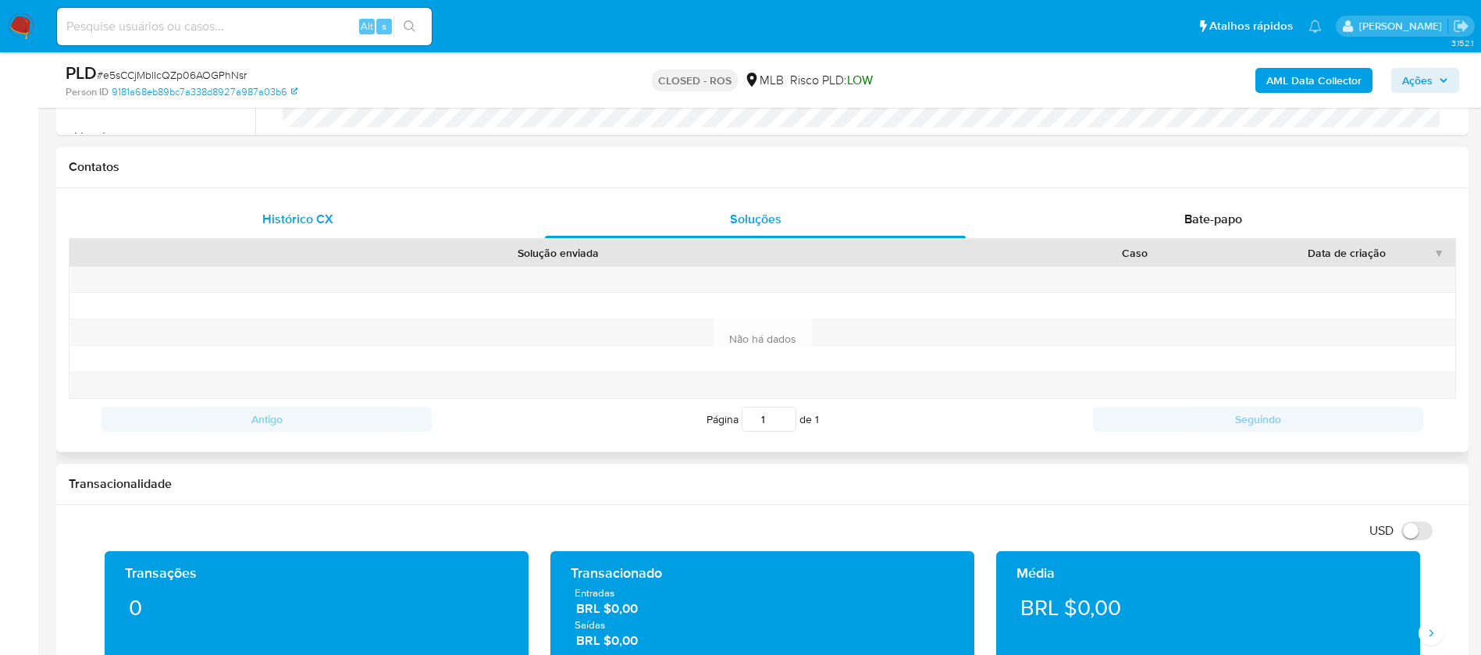
click at [288, 226] on span "Histórico CX" at bounding box center [297, 219] width 71 height 18
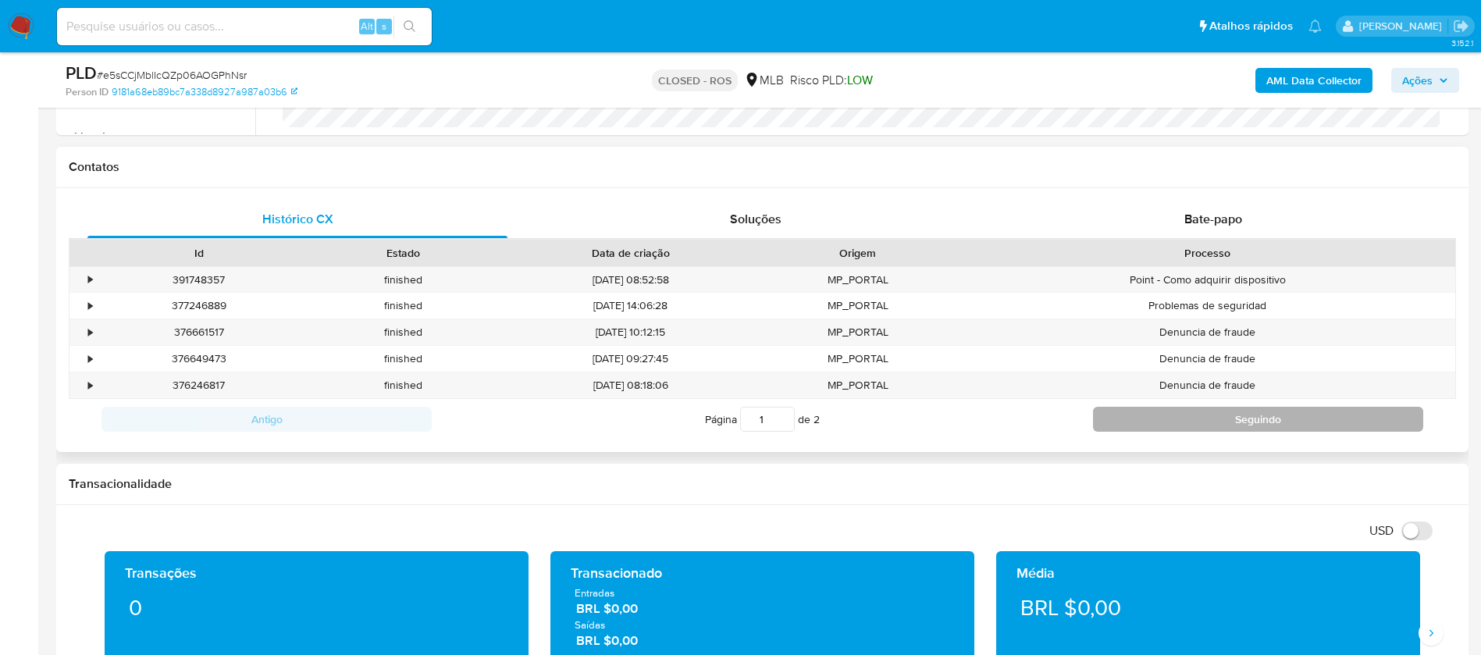
click at [1110, 418] on button "Seguindo" at bounding box center [1258, 419] width 330 height 25
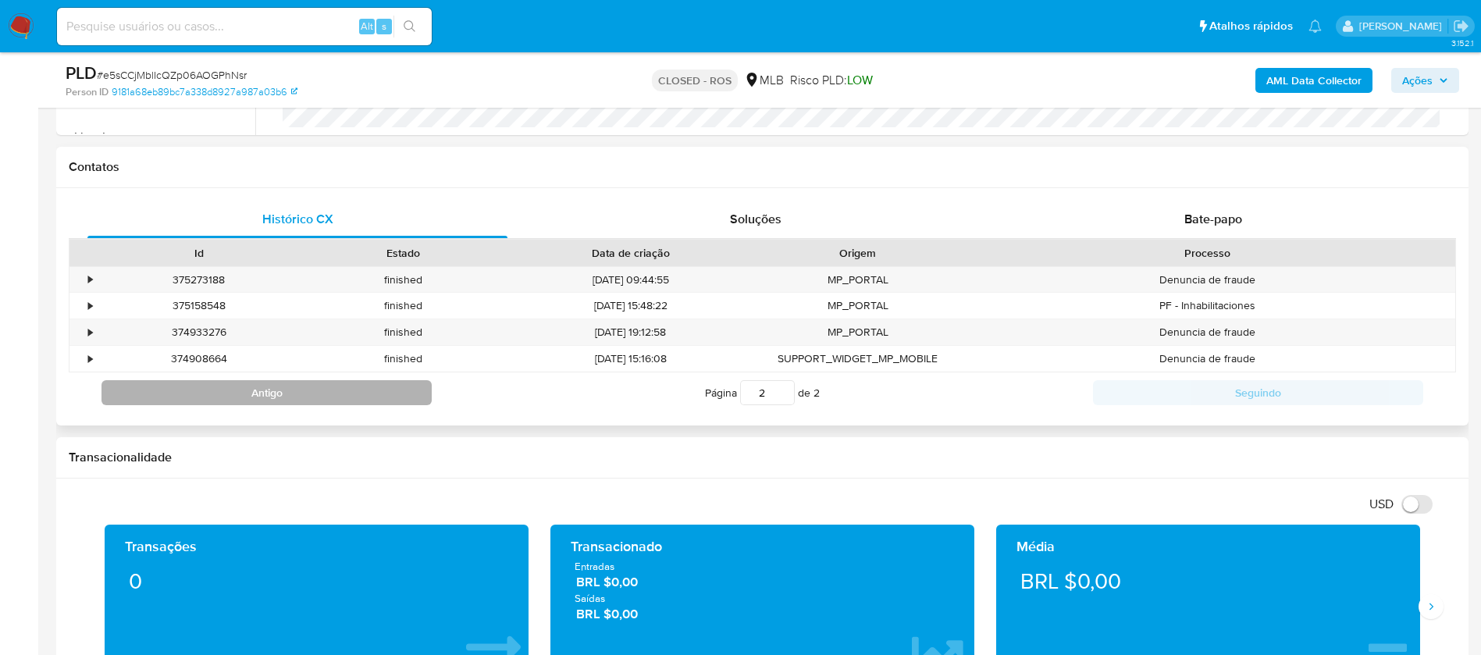
click at [283, 403] on button "Antigo" at bounding box center [266, 392] width 330 height 25
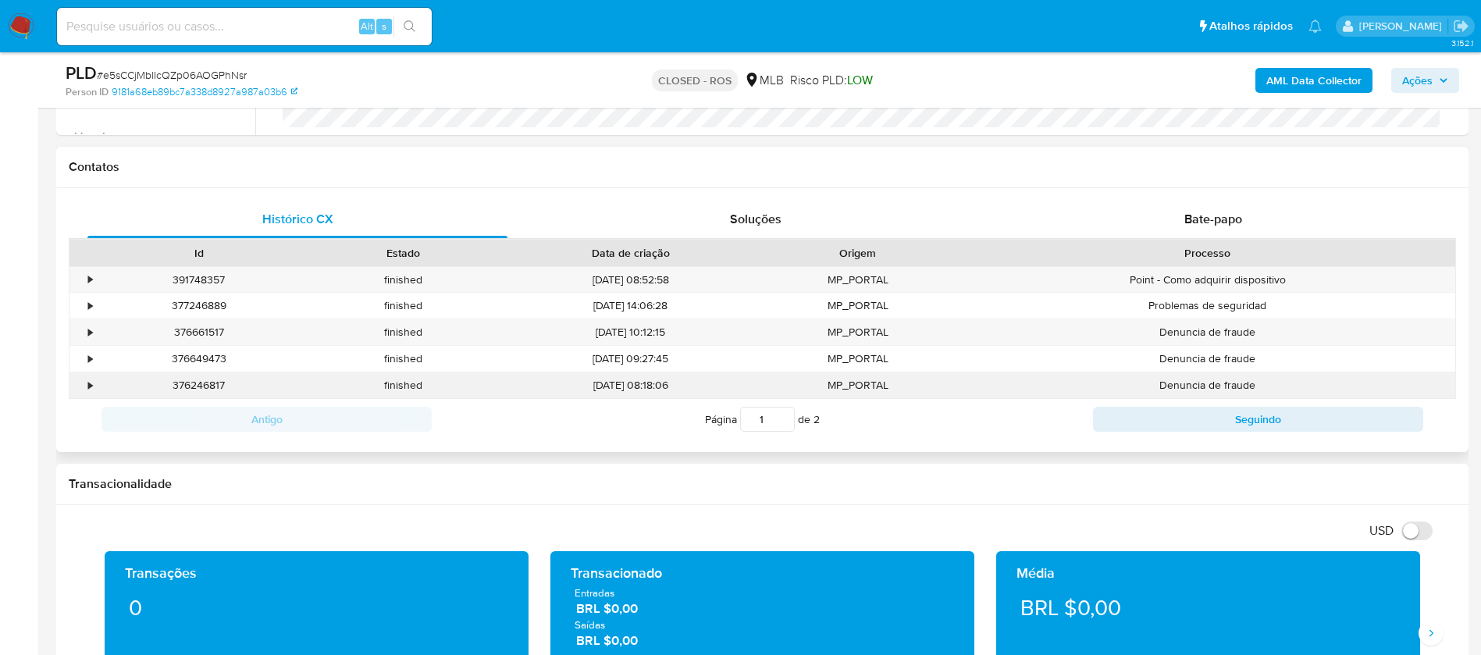
click at [88, 383] on div "•" at bounding box center [90, 385] width 4 height 15
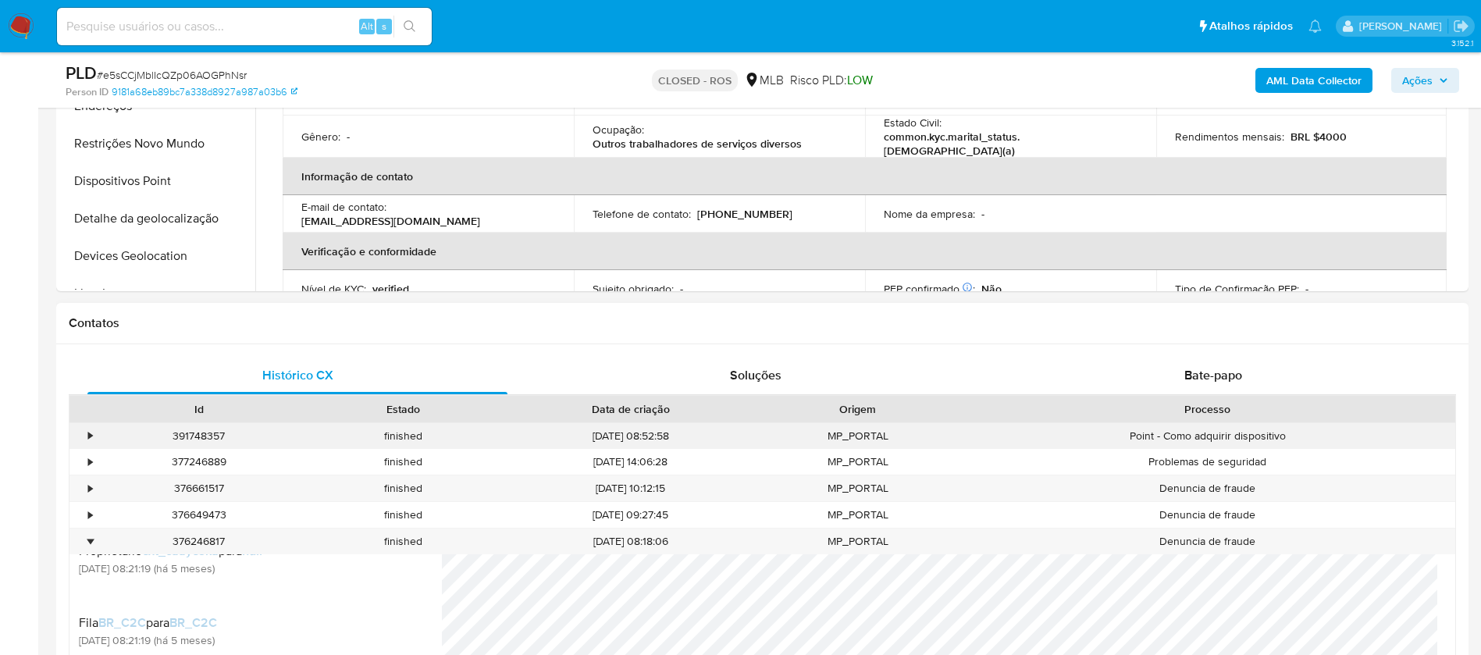
scroll to position [937, 0]
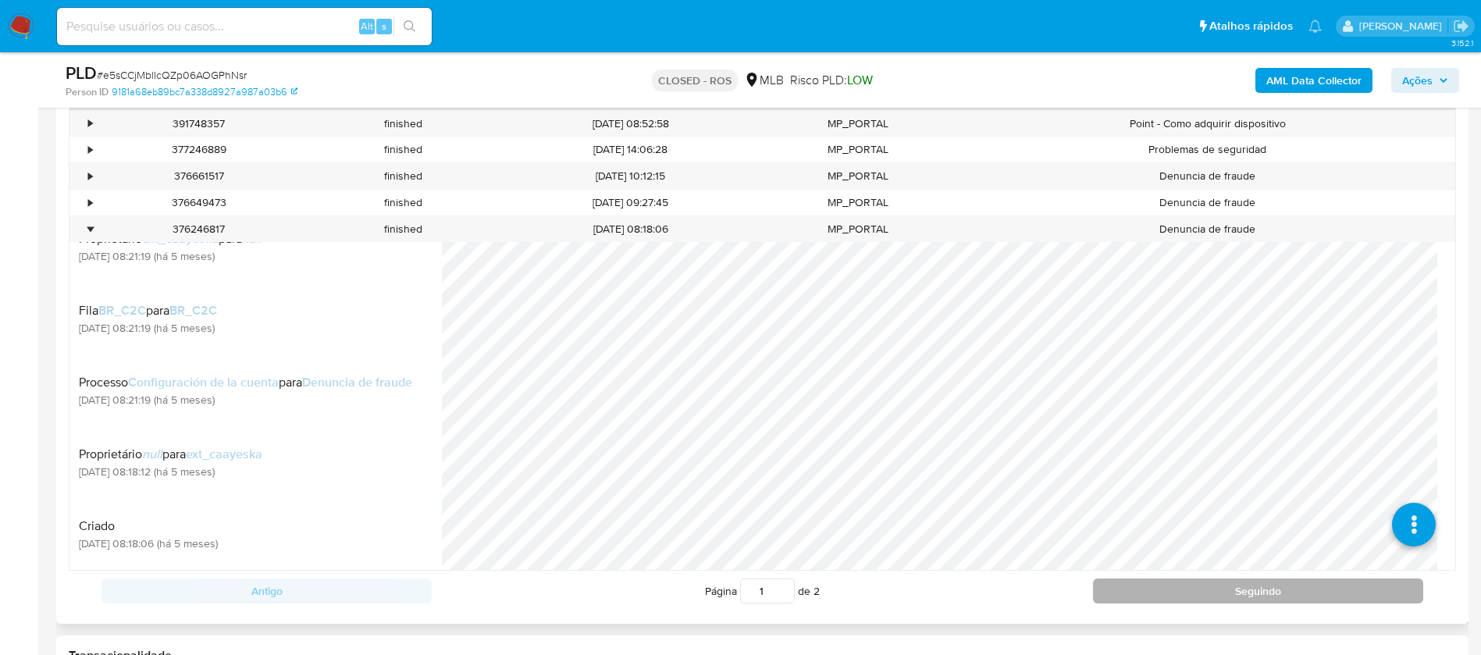
click at [1140, 595] on button "Seguindo" at bounding box center [1258, 591] width 330 height 25
type input "2"
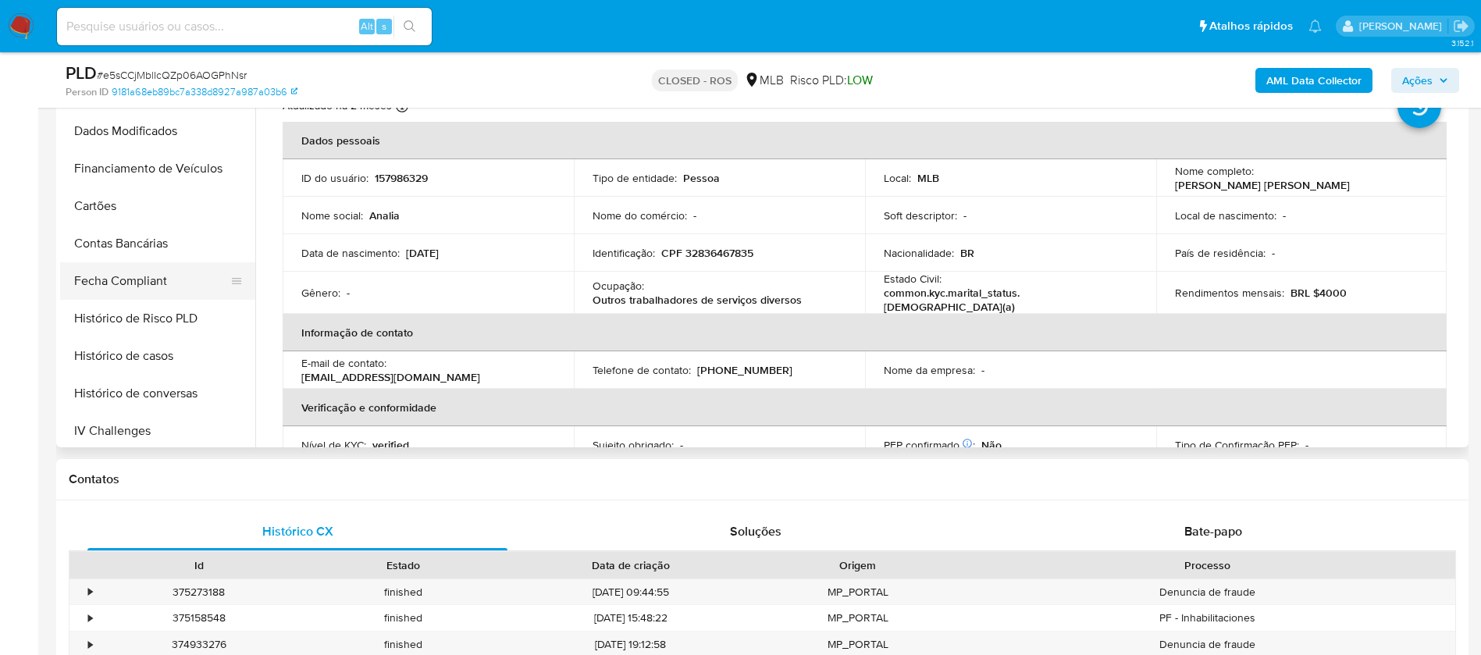
scroll to position [156, 0]
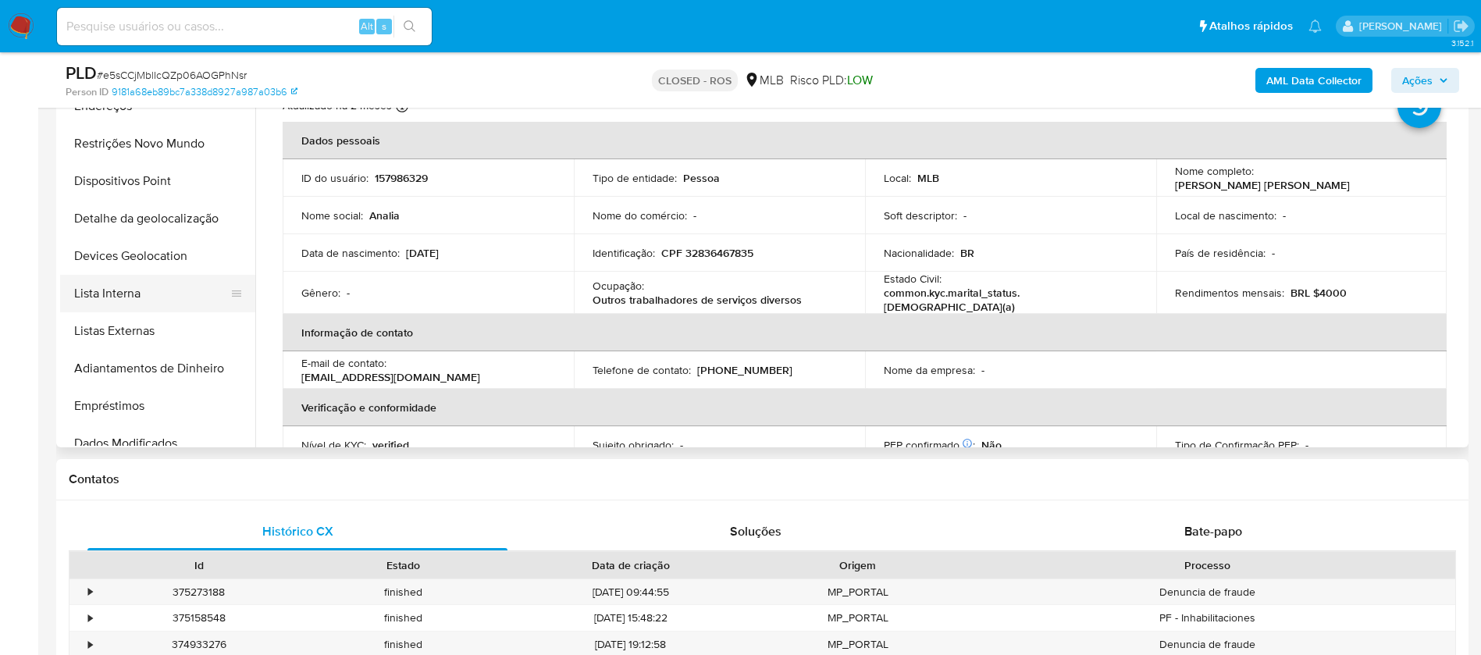
click at [113, 304] on button "Lista Interna" at bounding box center [151, 293] width 183 height 37
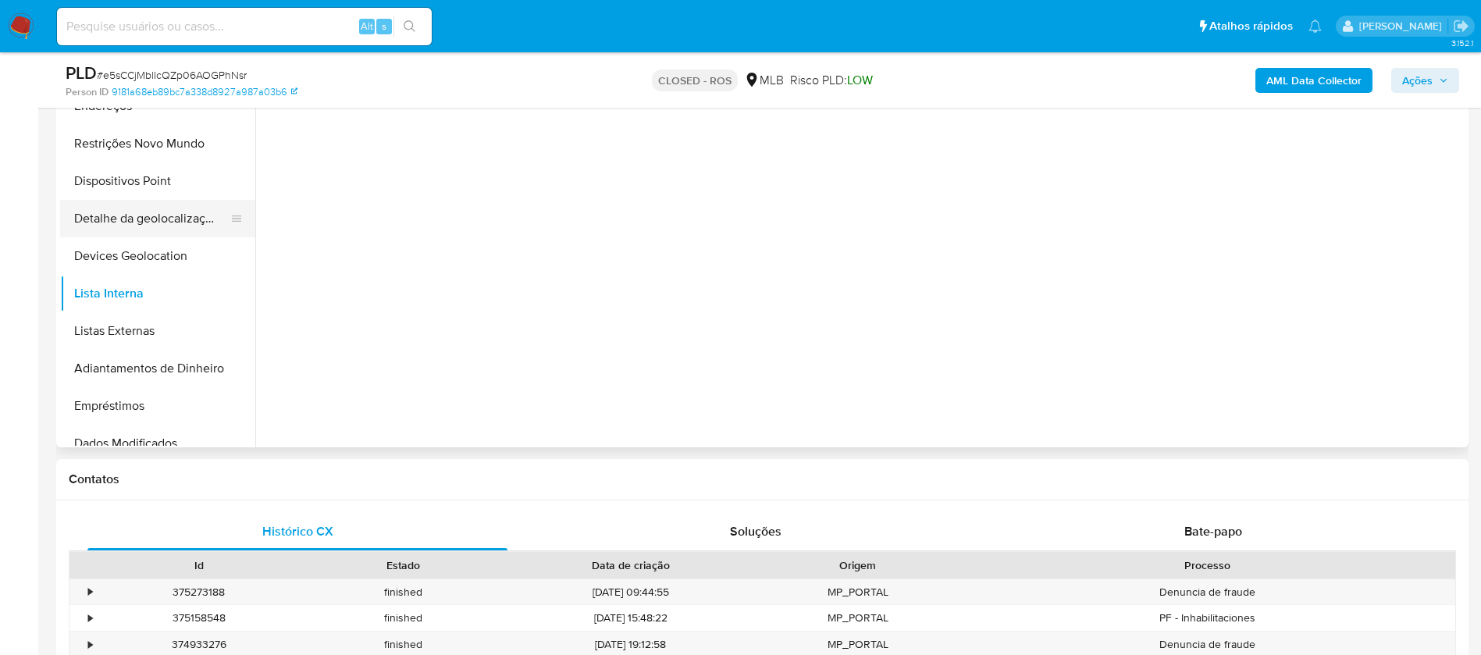
click at [120, 226] on button "Detalhe da geolocalização" at bounding box center [151, 218] width 183 height 37
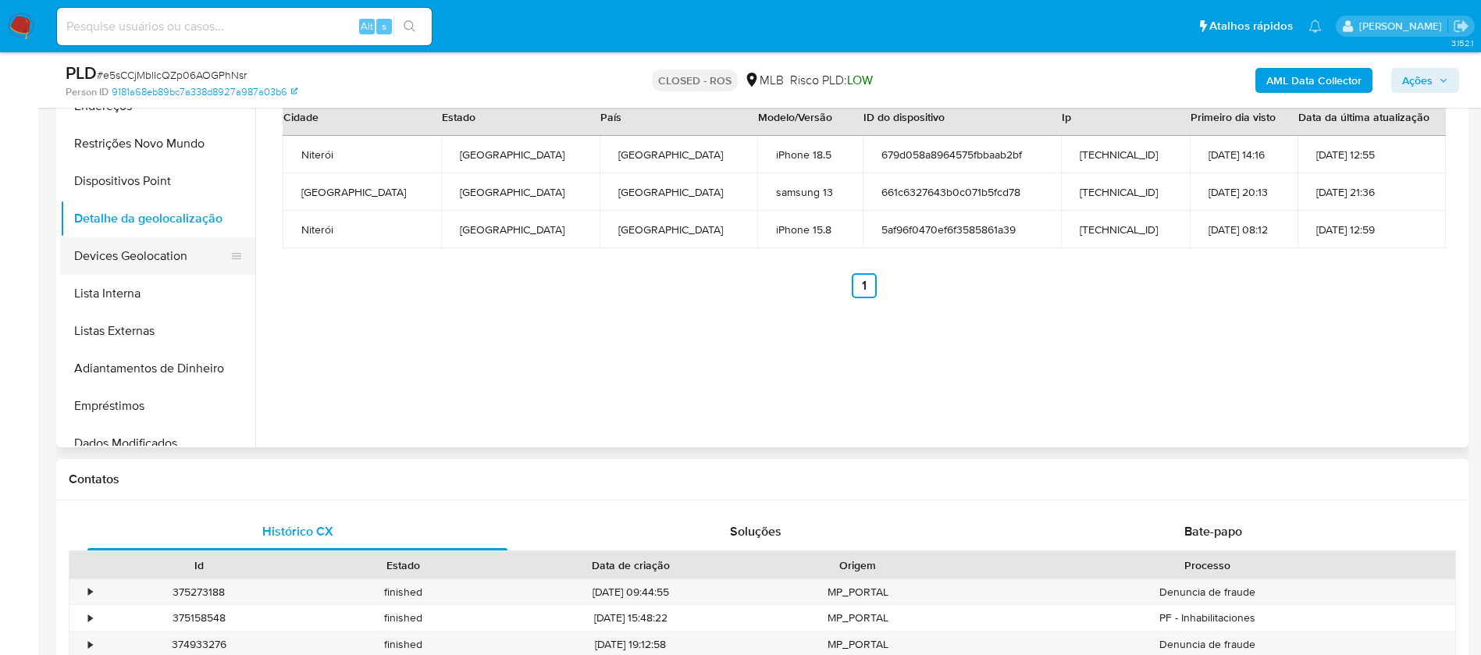
scroll to position [0, 0]
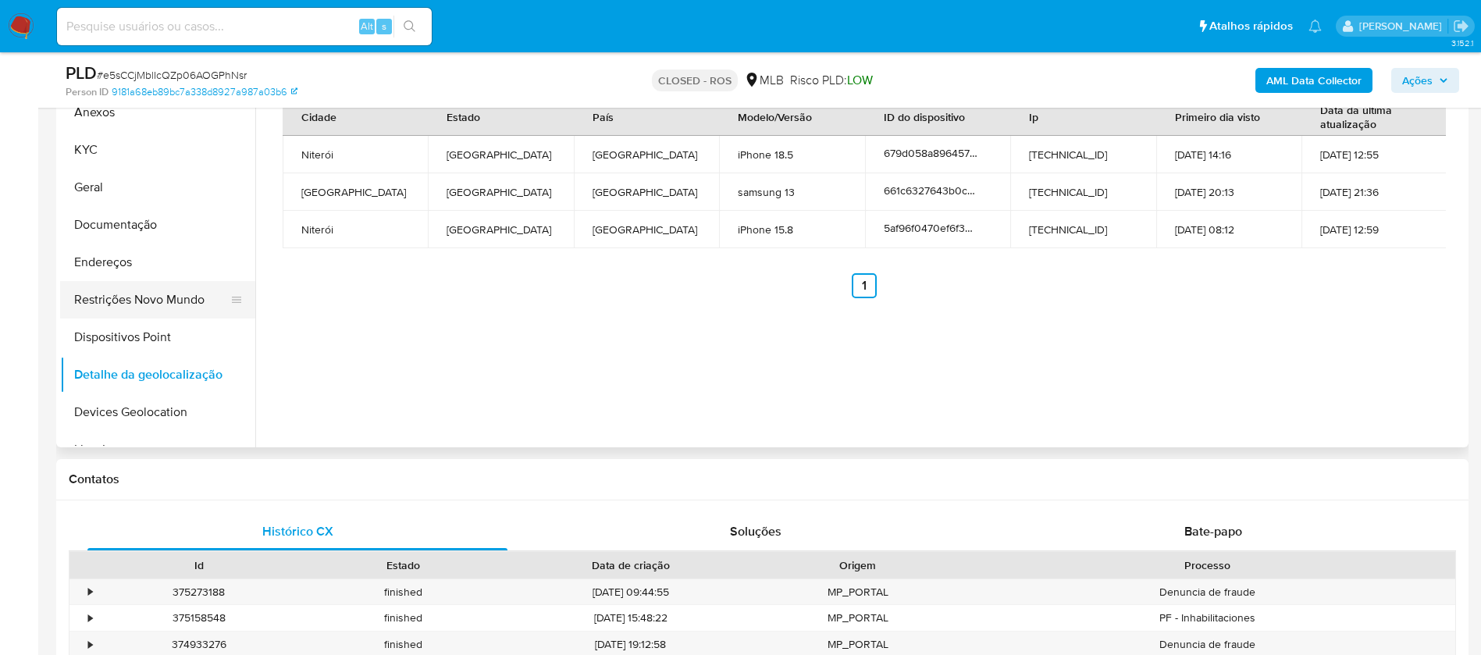
click at [117, 303] on button "Restrições Novo Mundo" at bounding box center [151, 299] width 183 height 37
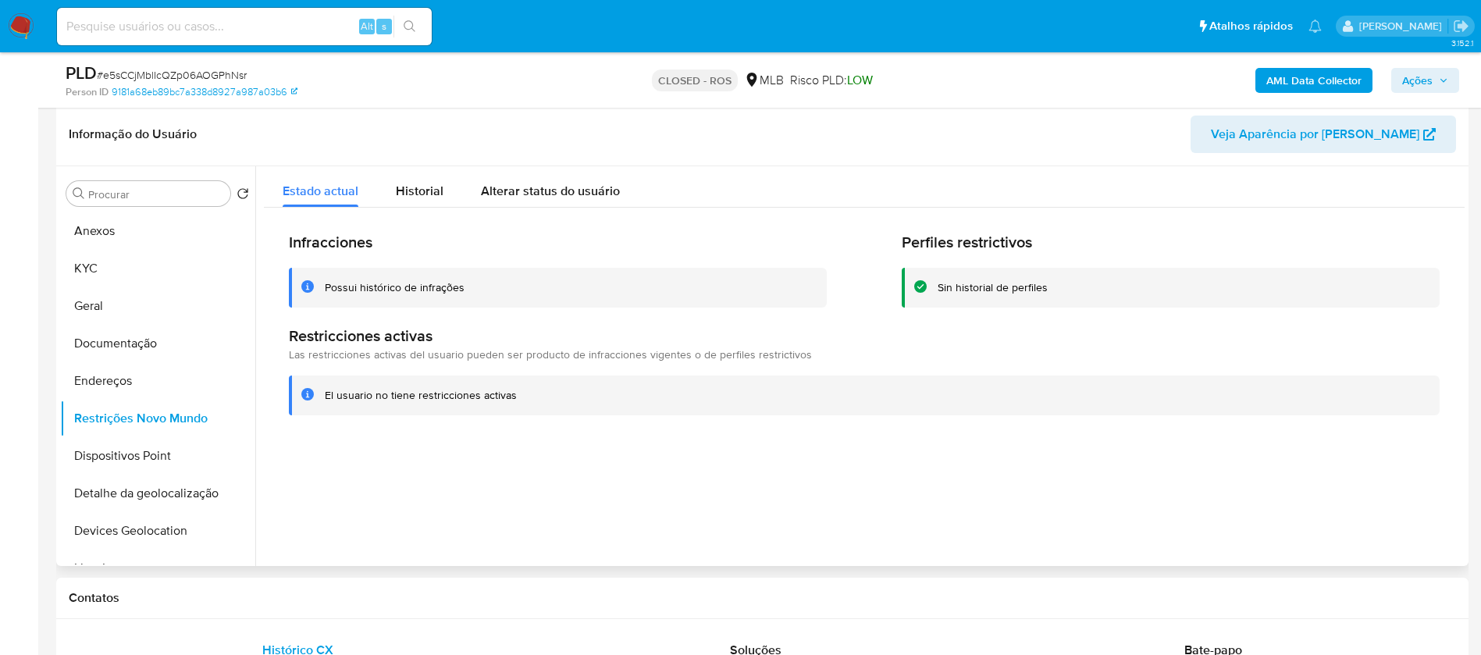
scroll to position [312, 0]
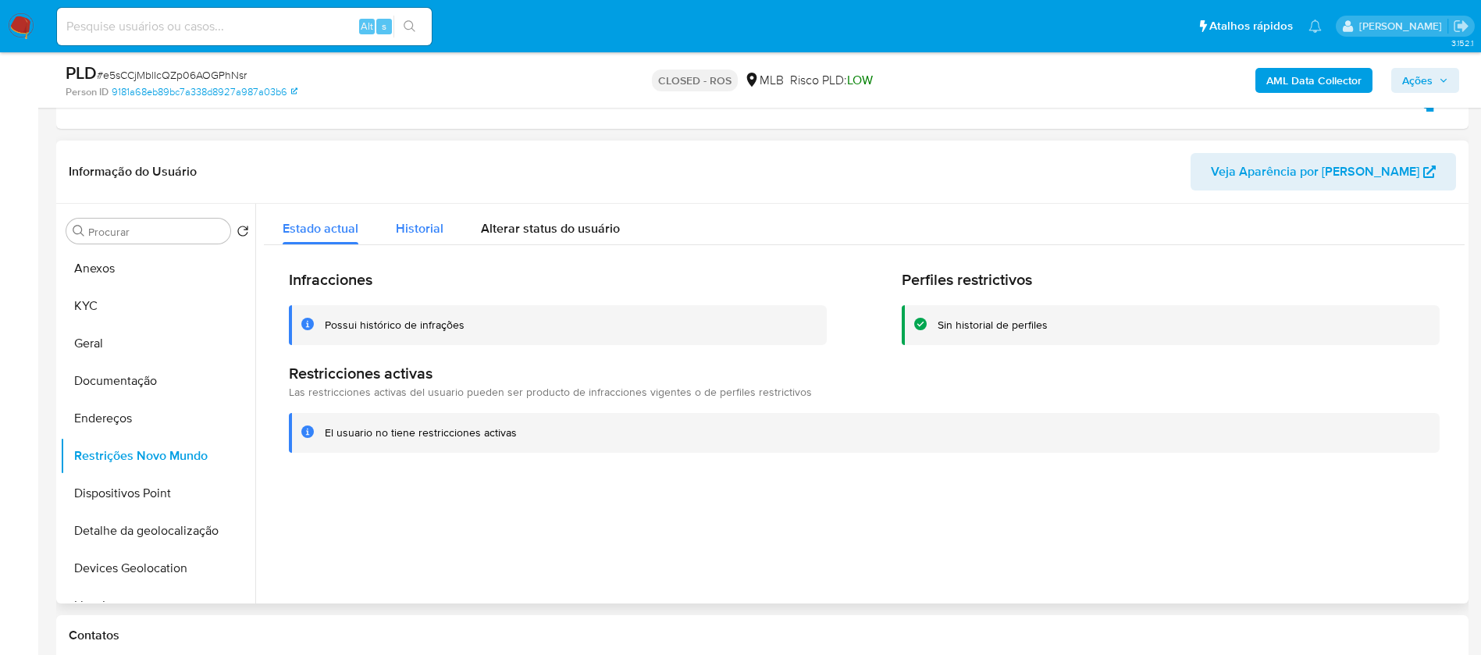
click at [415, 238] on div "Historial" at bounding box center [420, 224] width 48 height 41
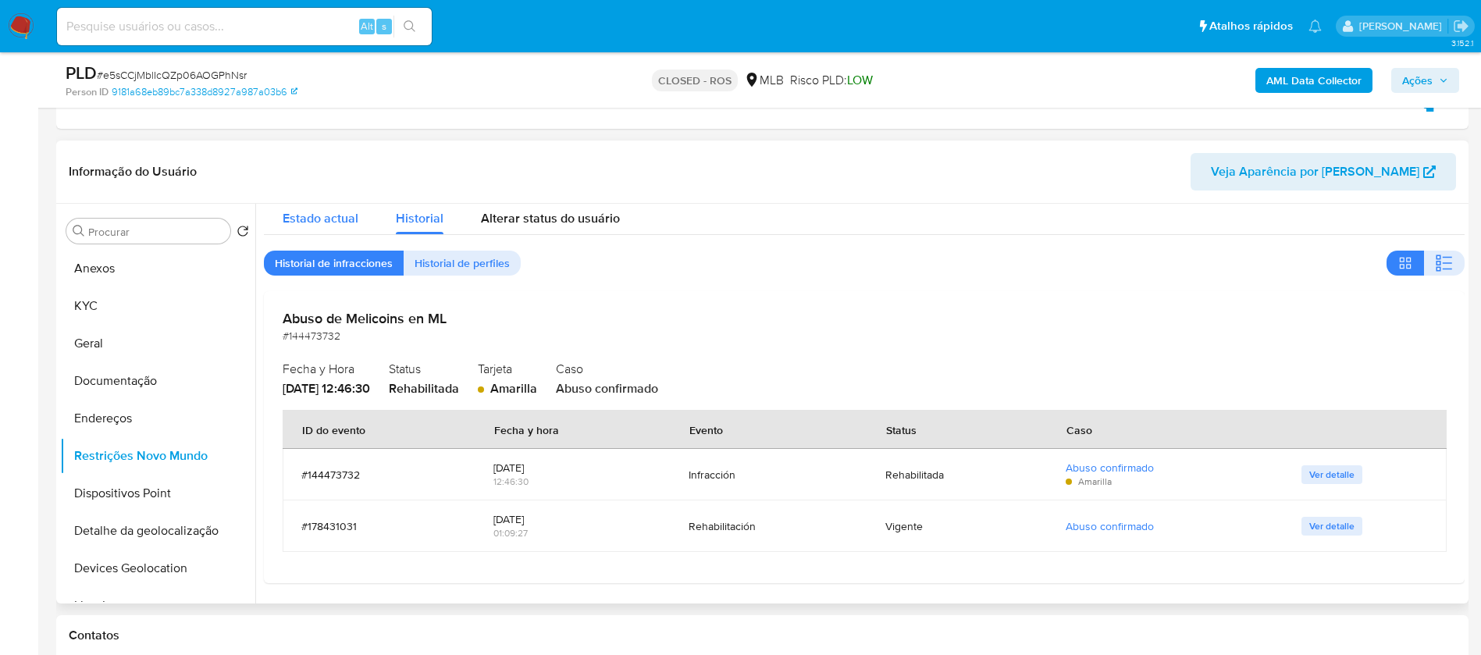
click at [315, 227] on div "Estado actual" at bounding box center [321, 214] width 76 height 41
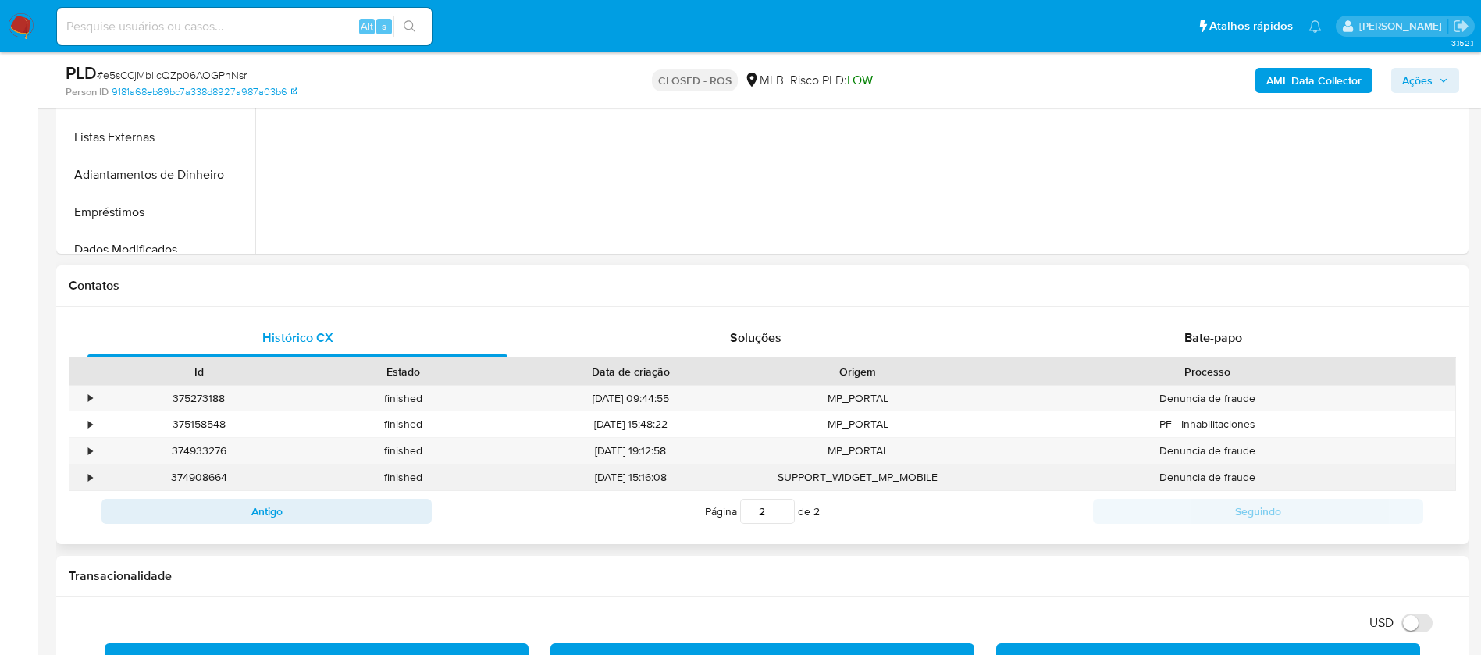
scroll to position [625, 0]
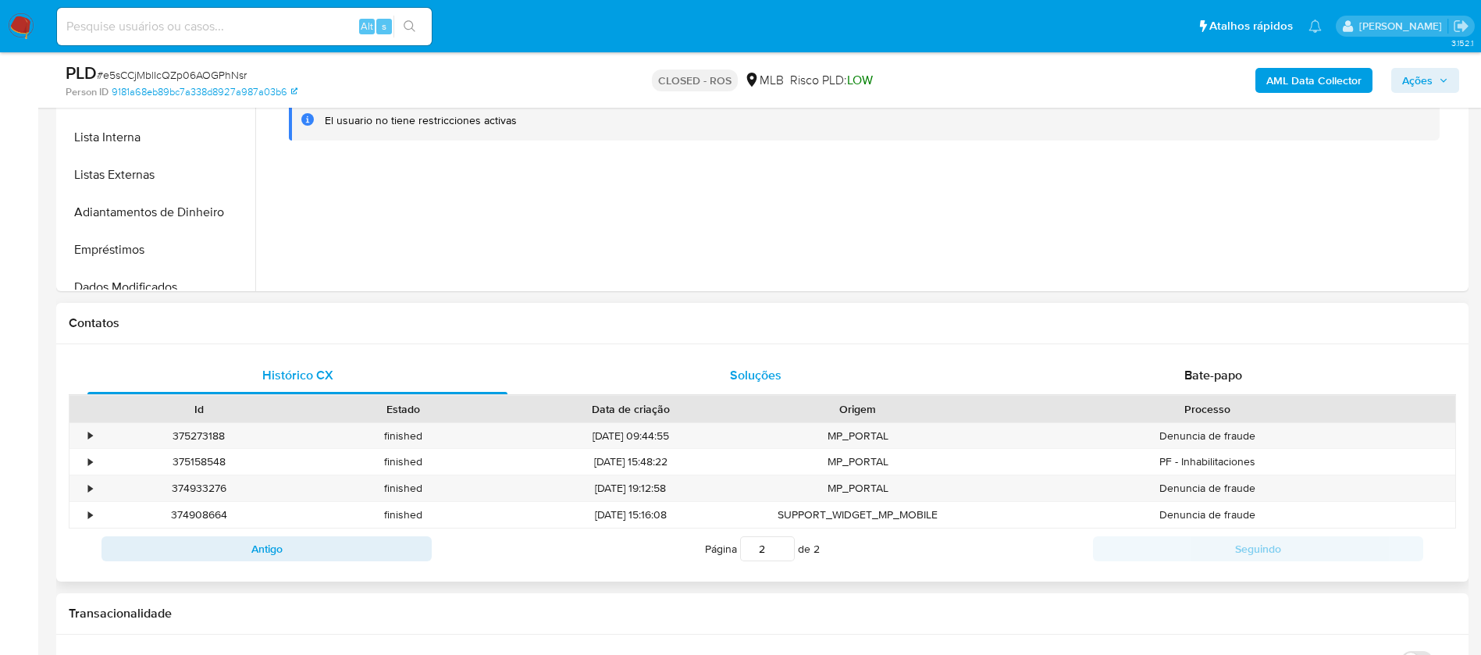
click at [750, 388] on div "Soluções" at bounding box center [755, 375] width 420 height 37
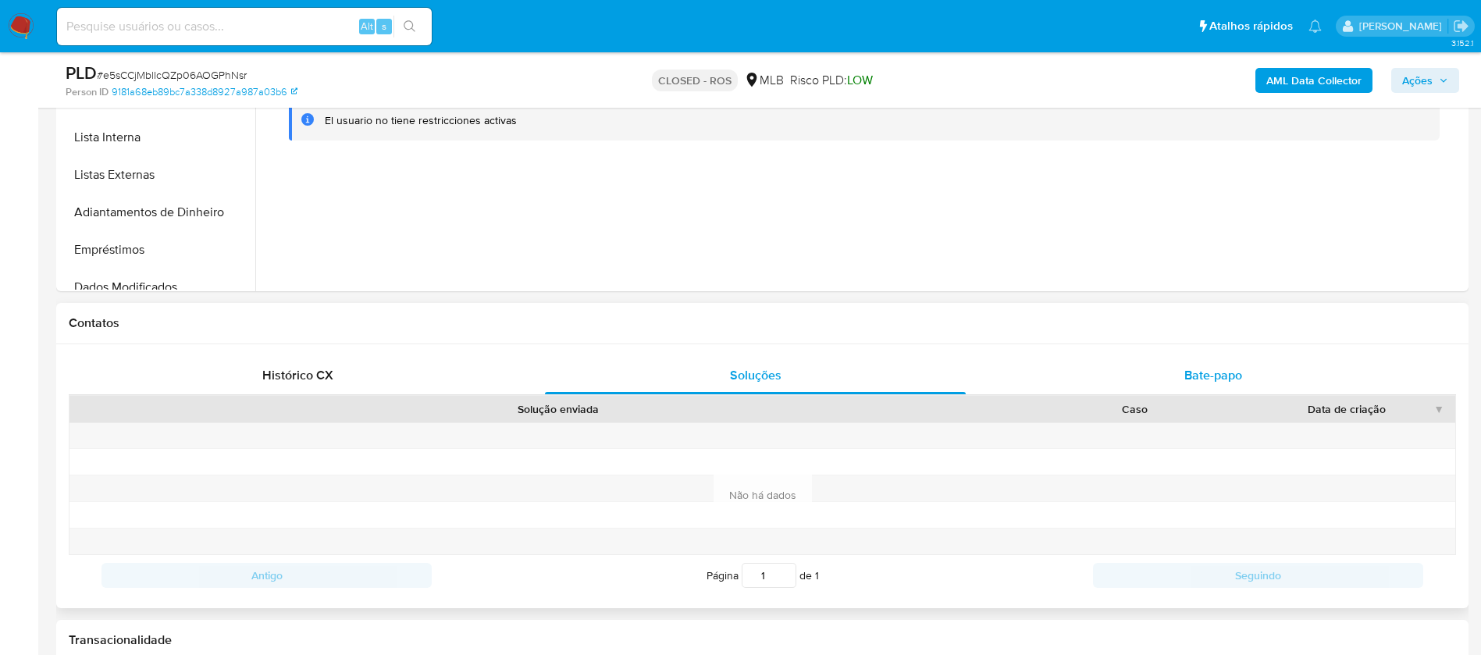
click at [1178, 379] on div "Bate-papo" at bounding box center [1213, 375] width 420 height 37
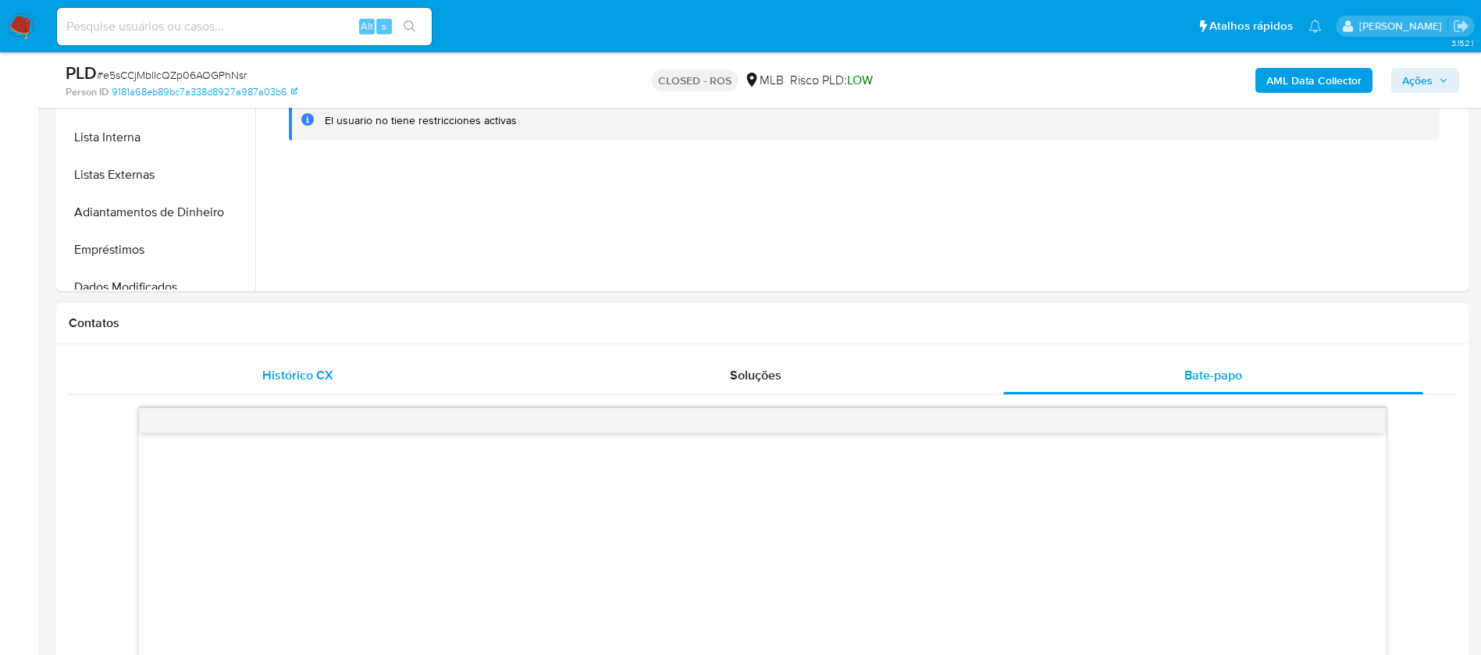
click at [312, 387] on div "Histórico CX" at bounding box center [297, 375] width 420 height 37
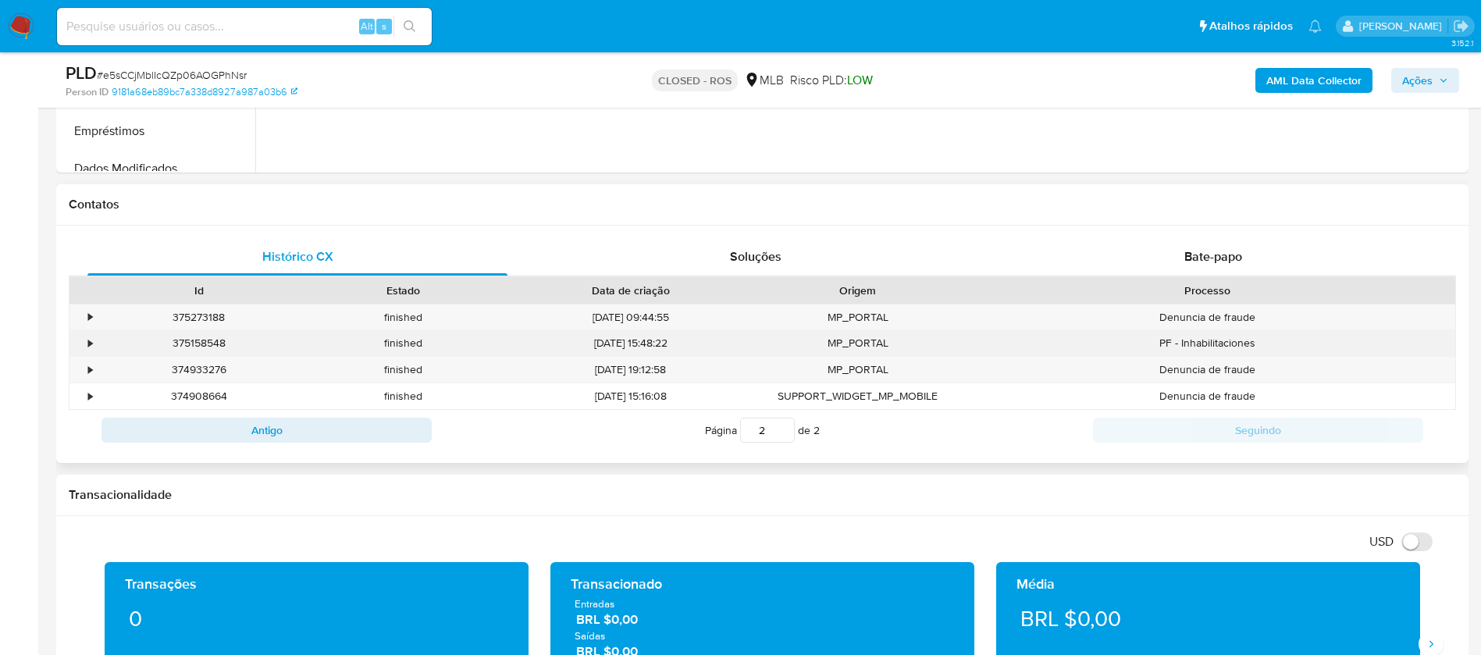
scroll to position [781, 0]
